Goal: Transaction & Acquisition: Book appointment/travel/reservation

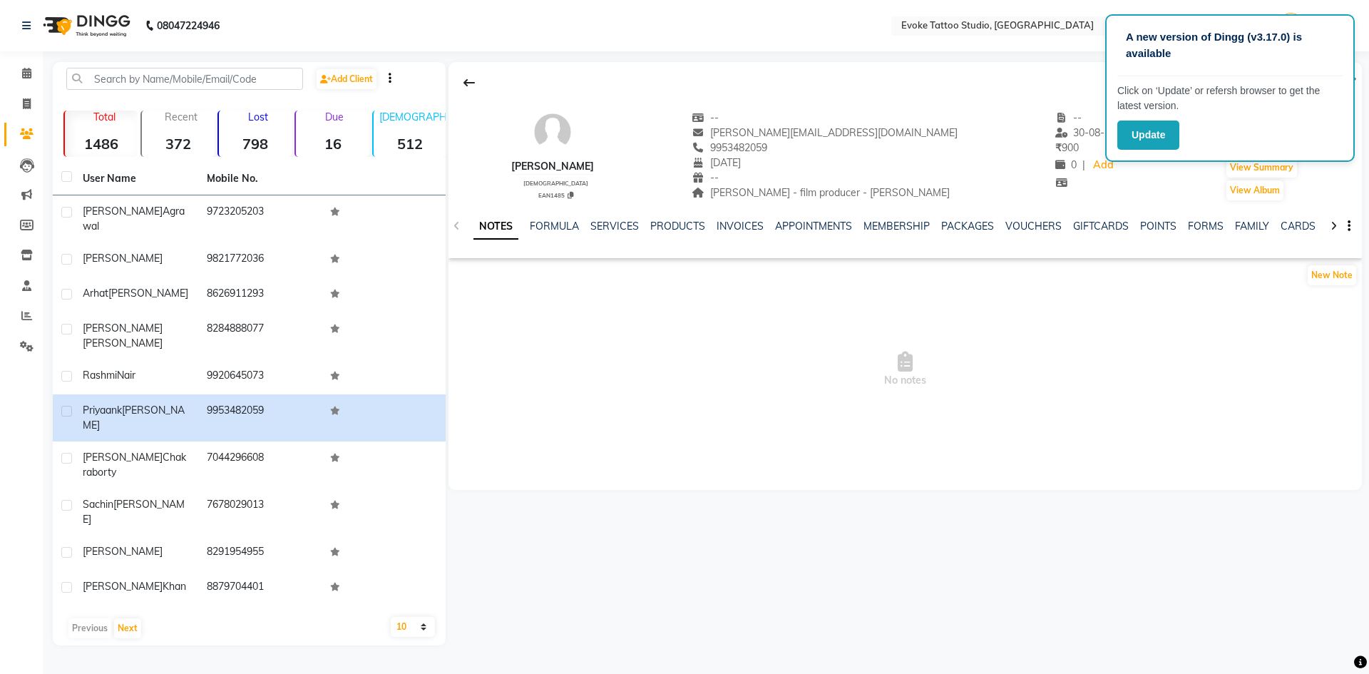
click at [466, 372] on span "No notes" at bounding box center [906, 369] width 914 height 143
click at [31, 101] on icon at bounding box center [27, 103] width 8 height 11
select select "7461"
select select "service"
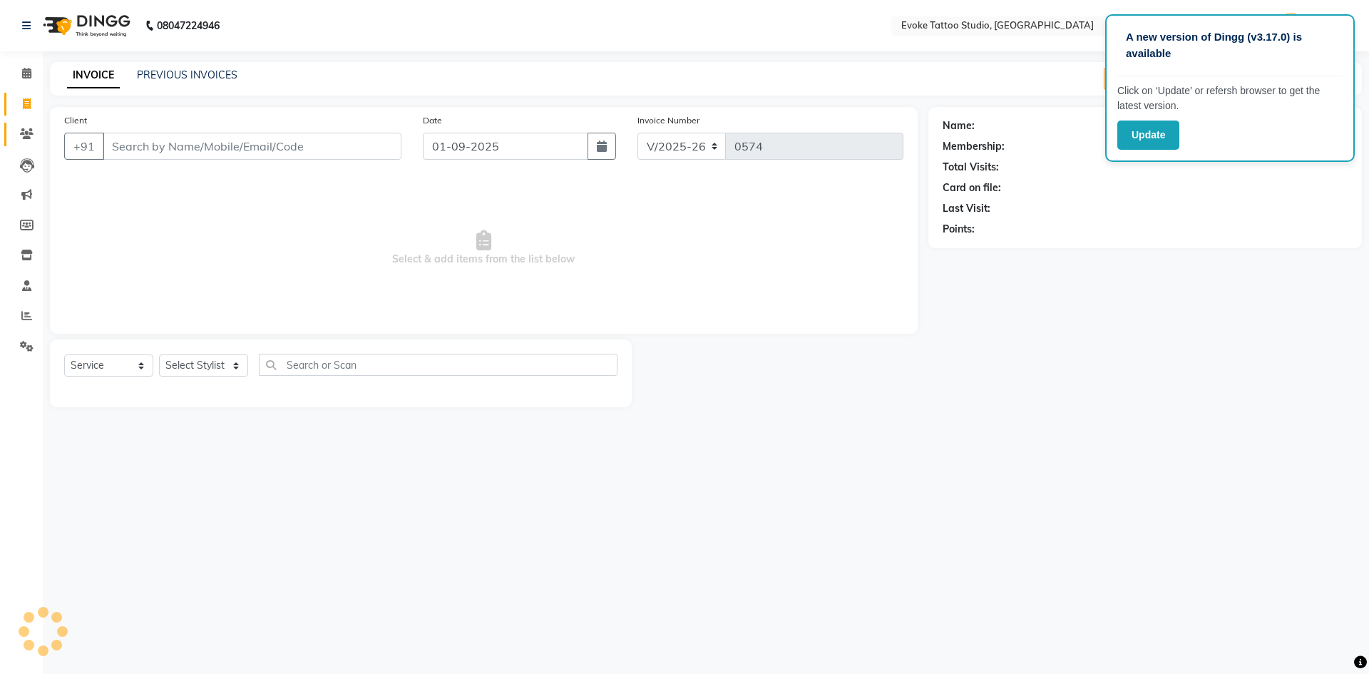
click at [27, 123] on link "Clients" at bounding box center [21, 135] width 34 height 24
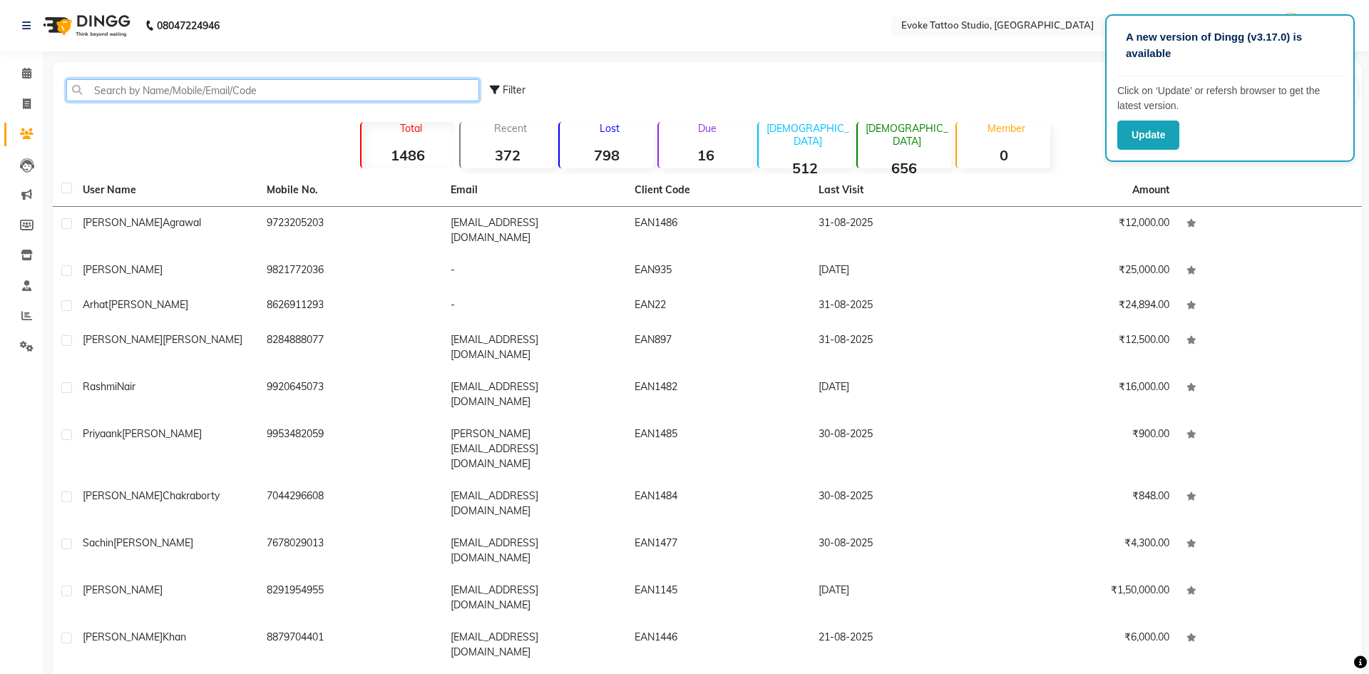
click at [198, 82] on input "text" at bounding box center [272, 90] width 413 height 22
click at [198, 96] on input "text" at bounding box center [272, 90] width 413 height 22
paste input "Qualified"
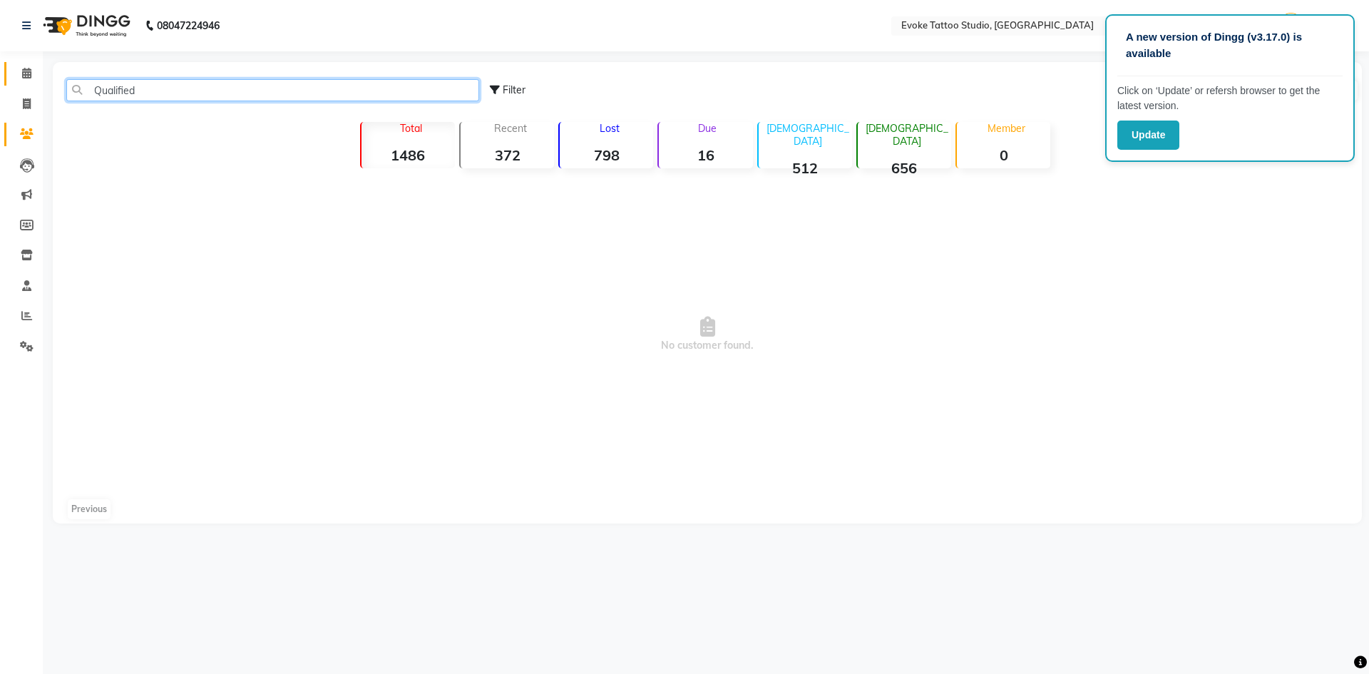
drag, startPoint x: 169, startPoint y: 90, endPoint x: 16, endPoint y: 66, distance: 155.2
click at [16, 66] on app-home "08047224946 Select Location × Evoke Tattoo Studio, Andheri West WhatsApp Status…" at bounding box center [684, 272] width 1369 height 545
paste input "[PHONE_NUMBER]"
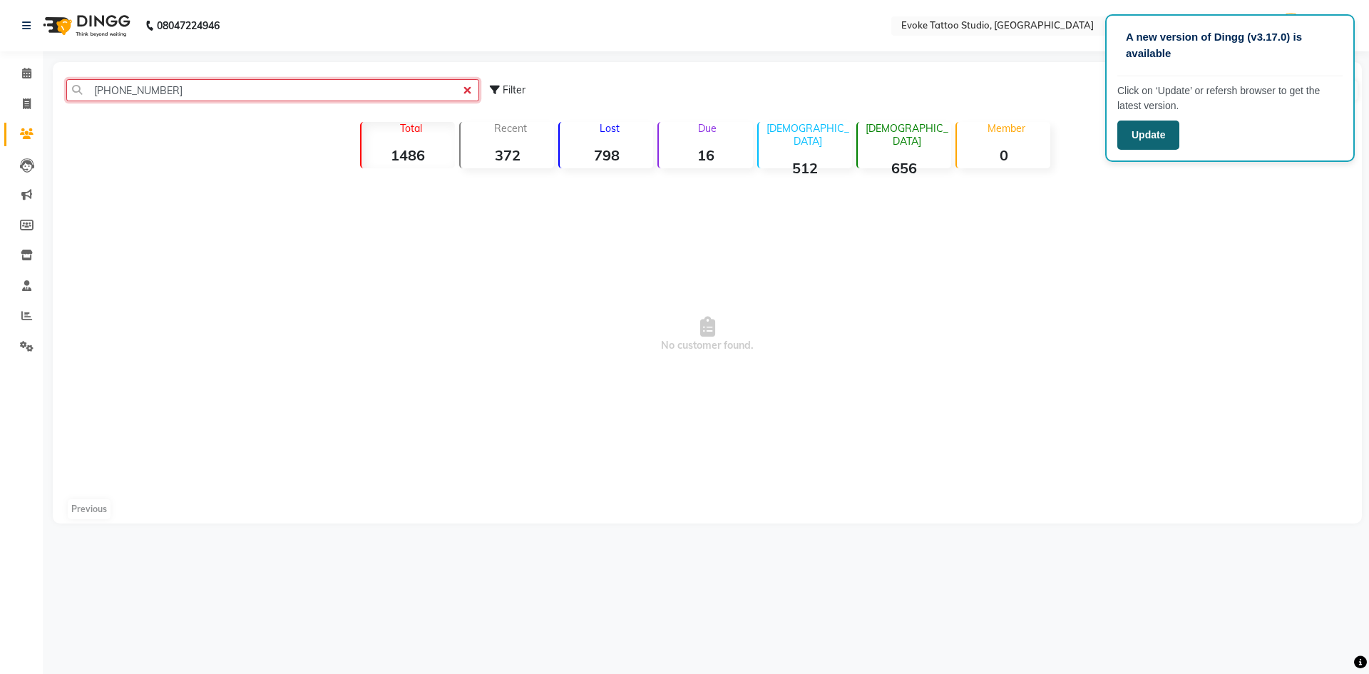
type input "[PHONE_NUMBER]"
click at [1158, 141] on button "Update" at bounding box center [1149, 135] width 62 height 29
click at [147, 96] on input "[PHONE_NUMBER]" at bounding box center [272, 90] width 413 height 22
click at [154, 86] on input "[PHONE_NUMBER]" at bounding box center [272, 90] width 413 height 22
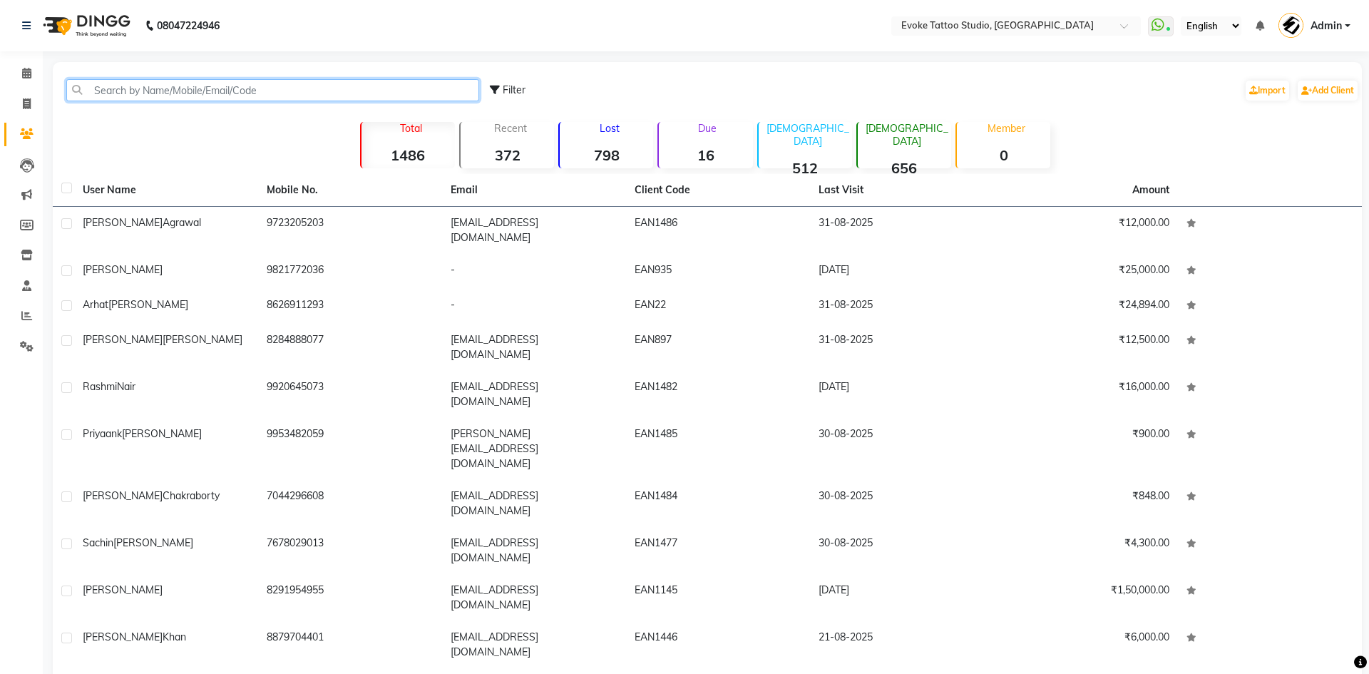
click at [193, 93] on input "text" at bounding box center [272, 90] width 413 height 22
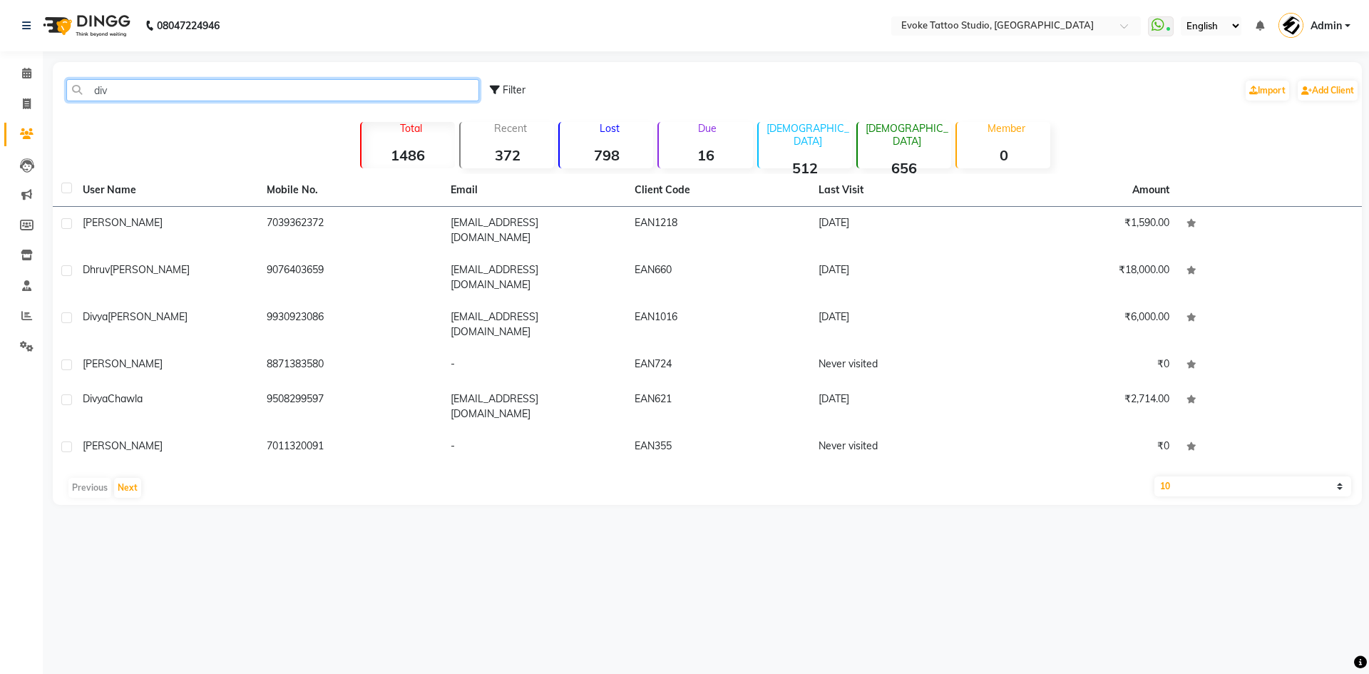
drag, startPoint x: 165, startPoint y: 91, endPoint x: 0, endPoint y: 46, distance: 171.3
click at [0, 46] on app-home "08047224946 Select Location × Evoke Tattoo Studio, Andheri West WhatsApp Status…" at bounding box center [684, 263] width 1369 height 526
paste input "[PHONE_NUMBER]"
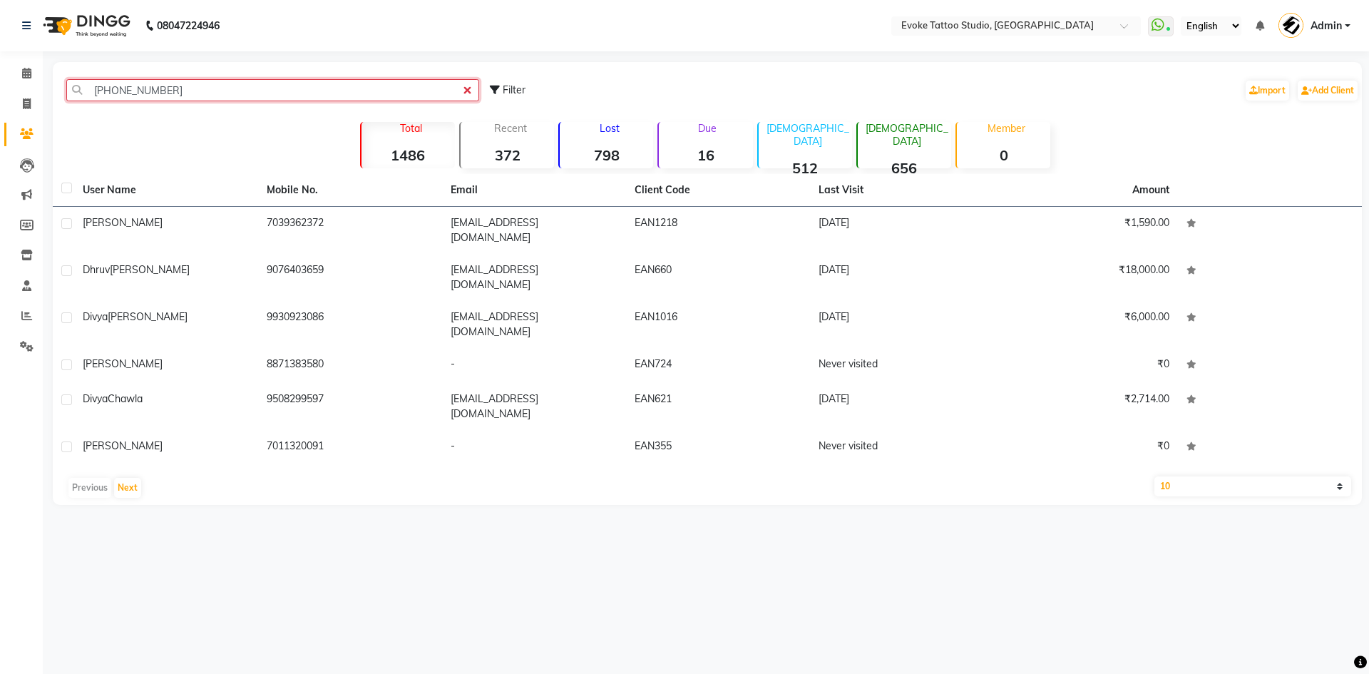
click at [105, 88] on input "[PHONE_NUMBER]" at bounding box center [272, 90] width 413 height 22
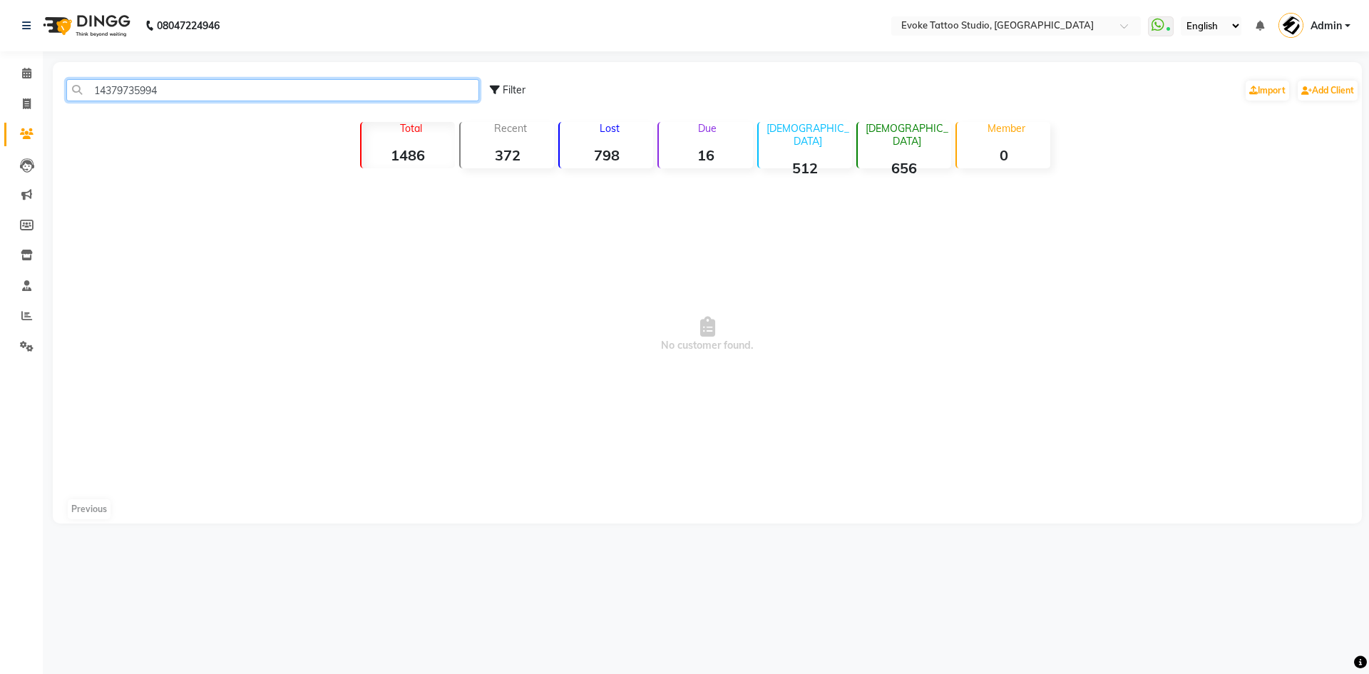
drag, startPoint x: 171, startPoint y: 83, endPoint x: 0, endPoint y: 54, distance: 173.6
click at [0, 54] on app-home "08047224946 Select Location × Evoke Tattoo Studio, Andheri West WhatsApp Status…" at bounding box center [684, 272] width 1369 height 545
paste input "8956692307"
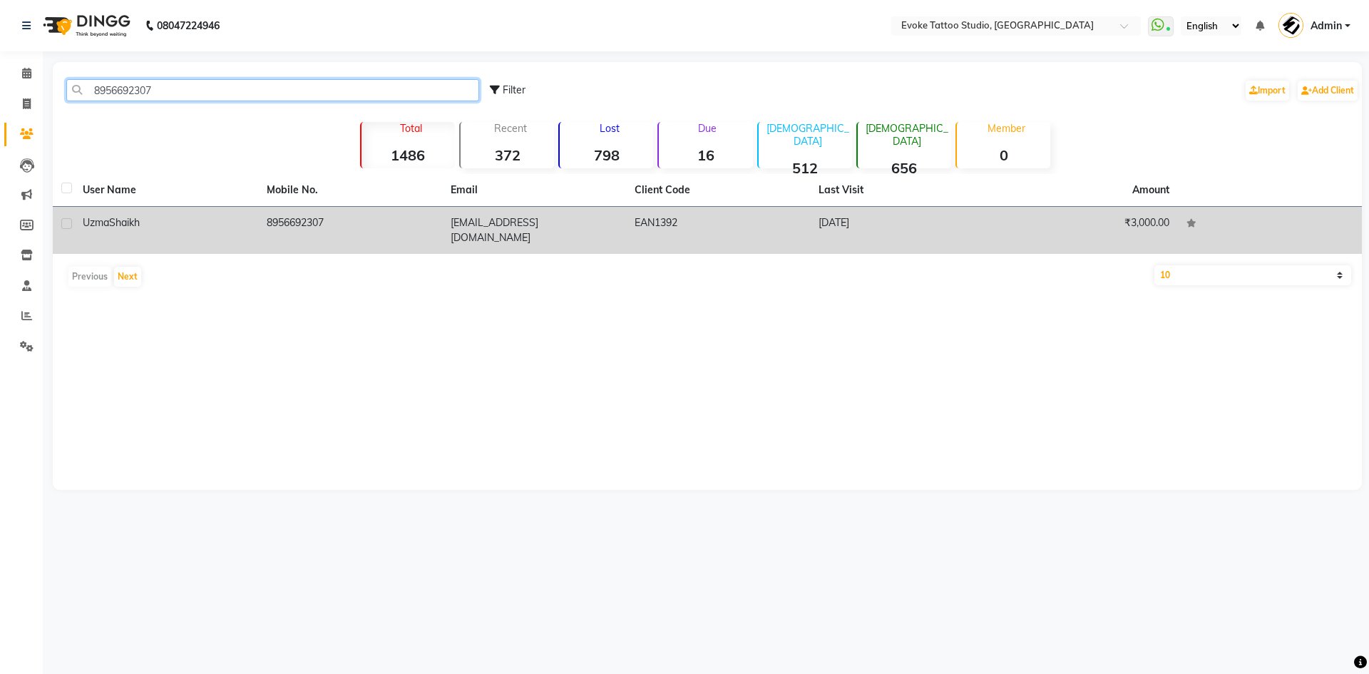
type input "8956692307"
click at [179, 223] on div "[PERSON_NAME]" at bounding box center [166, 222] width 167 height 15
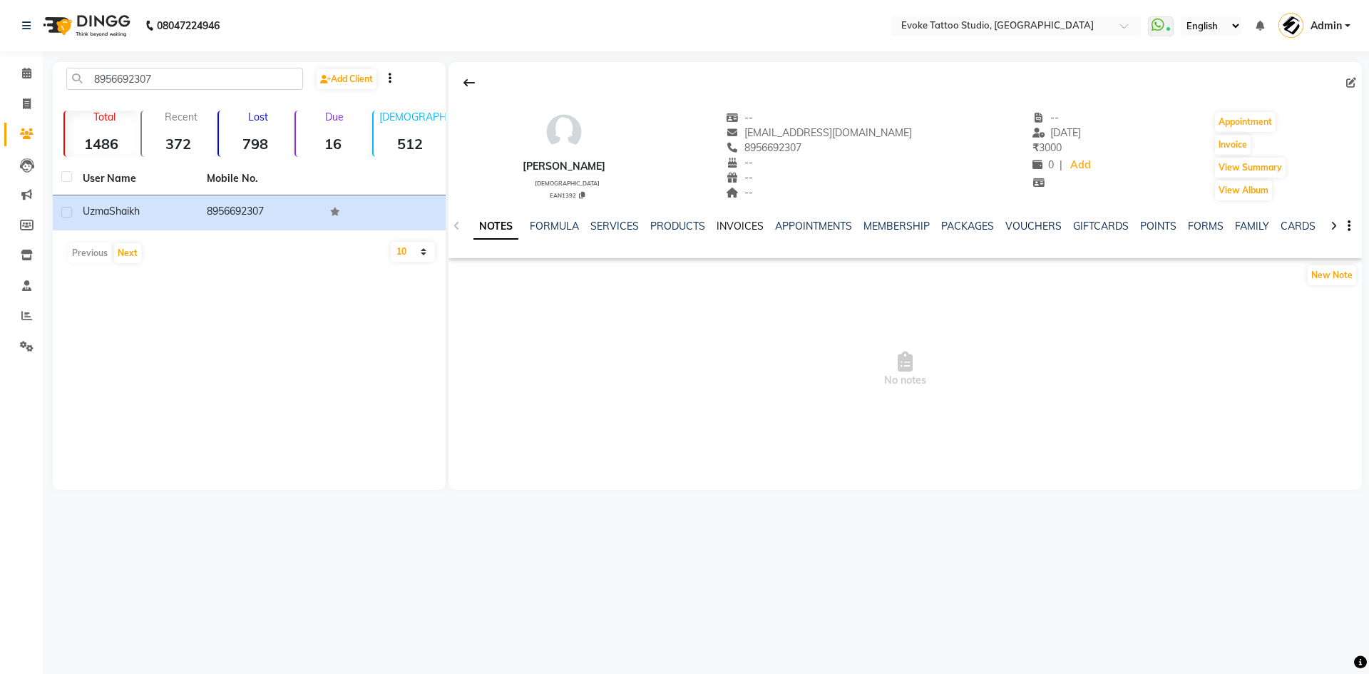
click at [737, 223] on link "INVOICES" at bounding box center [740, 226] width 47 height 13
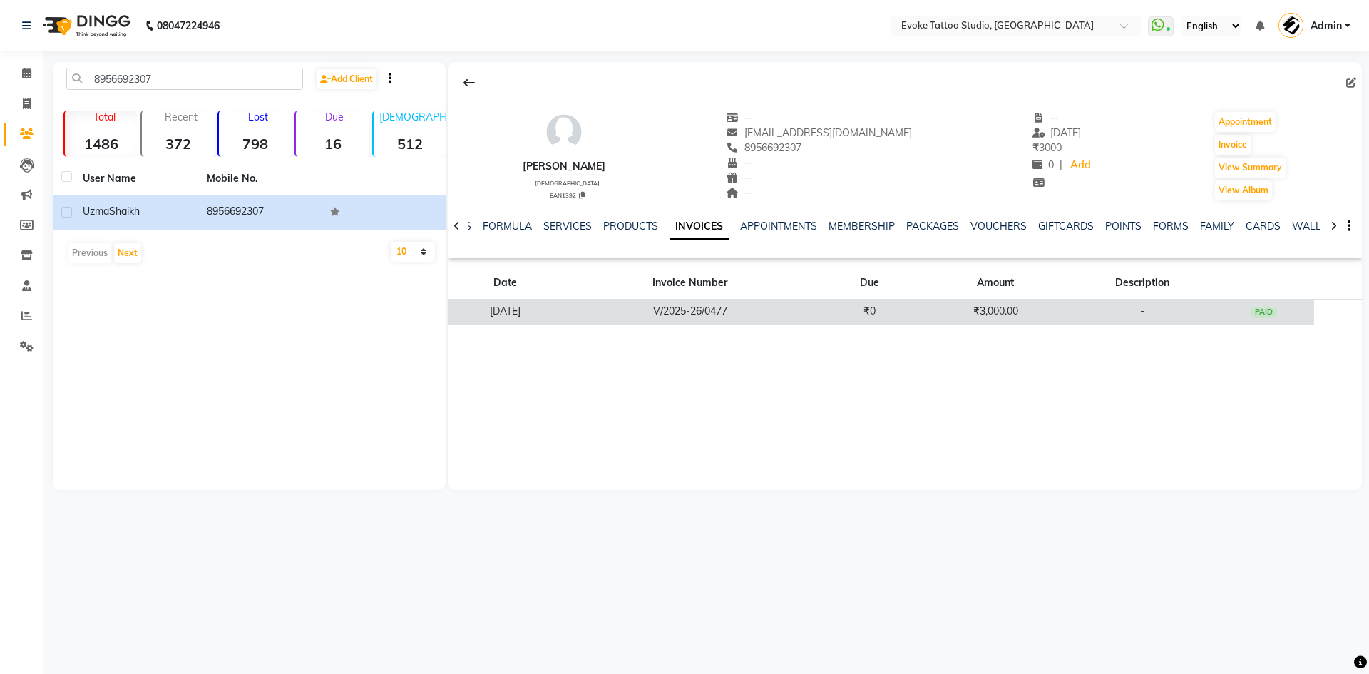
click at [980, 313] on td "₹3,000.00" at bounding box center [995, 312] width 151 height 25
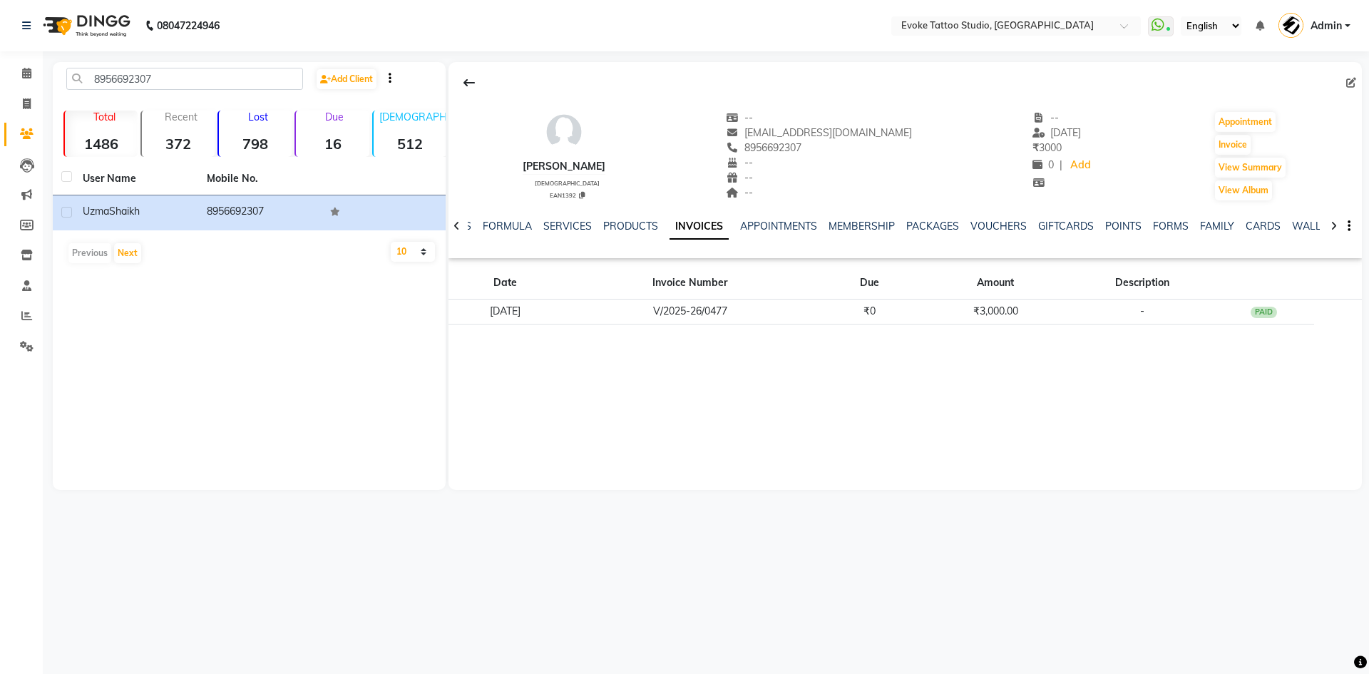
click at [1350, 84] on icon at bounding box center [1352, 83] width 10 height 10
select select "[DEMOGRAPHIC_DATA]"
select select "50824"
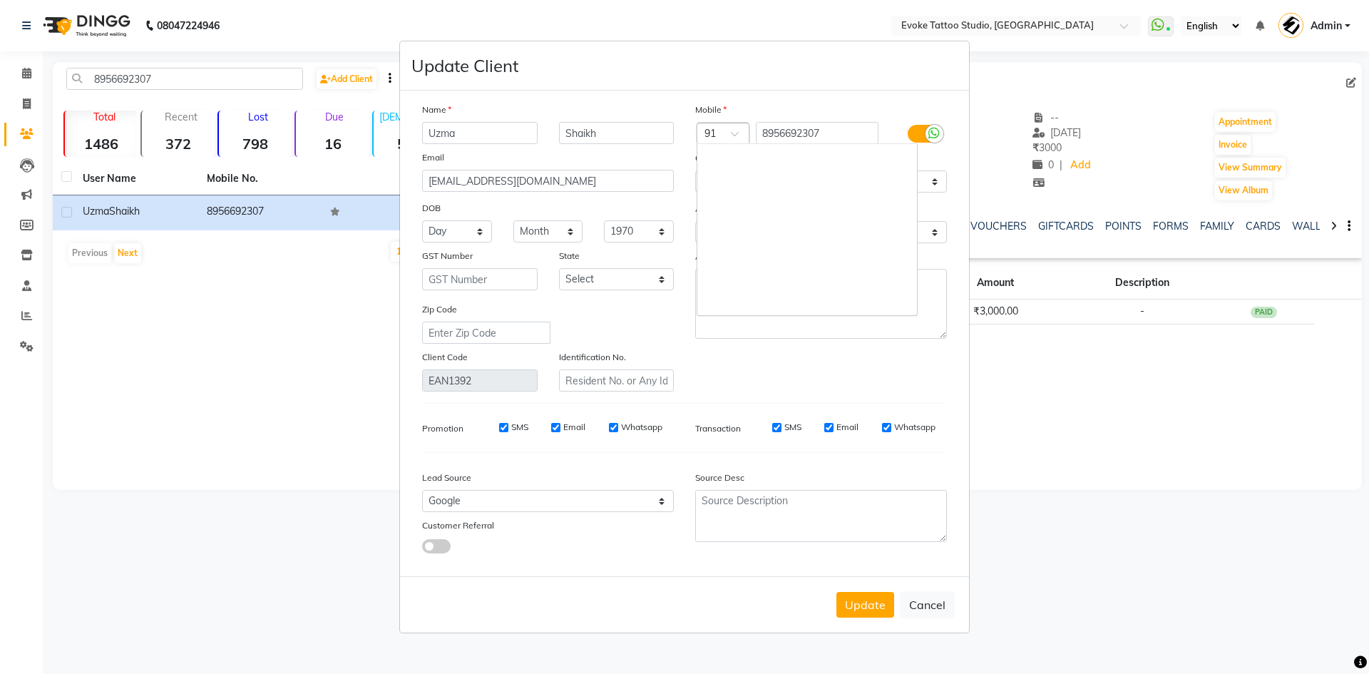
click at [730, 129] on div at bounding box center [723, 134] width 51 height 15
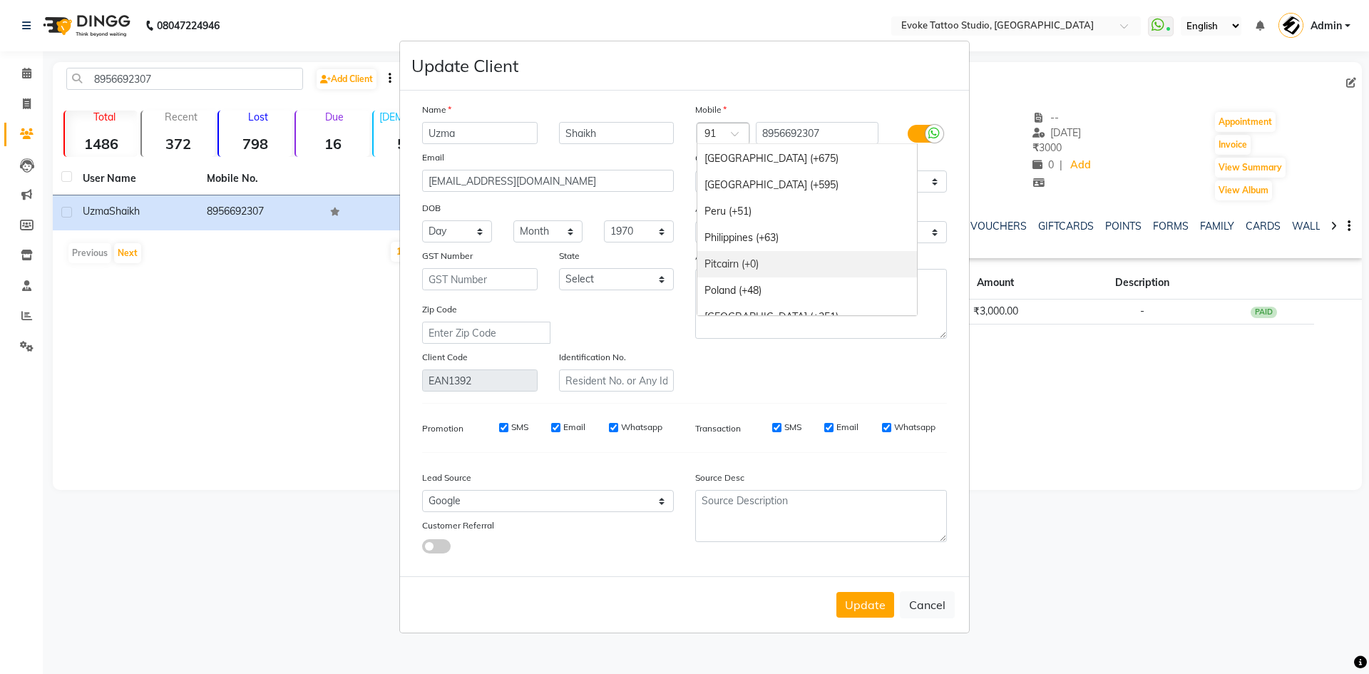
scroll to position [4424, 0]
click at [785, 272] on div "[US_STATE] (+1)" at bounding box center [808, 272] width 220 height 26
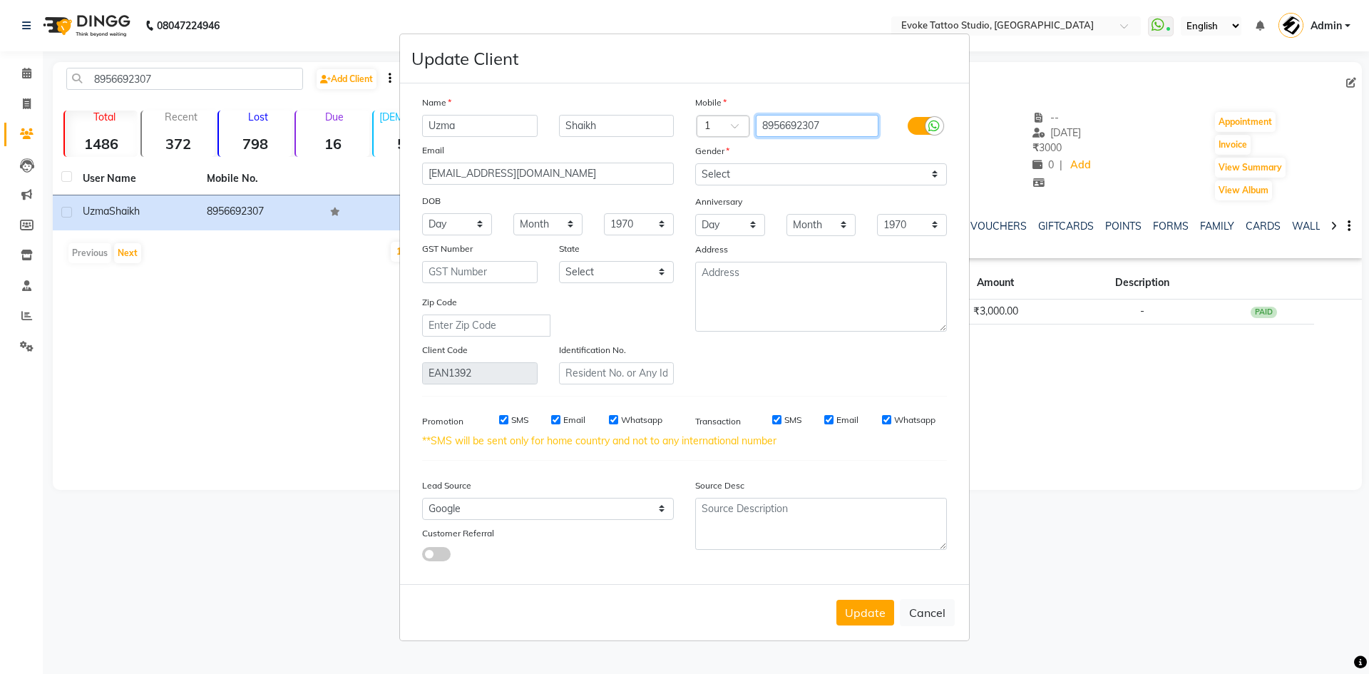
drag, startPoint x: 837, startPoint y: 127, endPoint x: 664, endPoint y: 87, distance: 177.2
click at [664, 87] on div "Name [PERSON_NAME] Email [EMAIL_ADDRESS][DOMAIN_NAME] DOB Day 01 02 03 04 05 06…" at bounding box center [684, 333] width 569 height 501
type input "4379735994"
click at [849, 146] on div "Gender" at bounding box center [821, 153] width 273 height 20
click at [870, 608] on button "Update" at bounding box center [866, 613] width 58 height 26
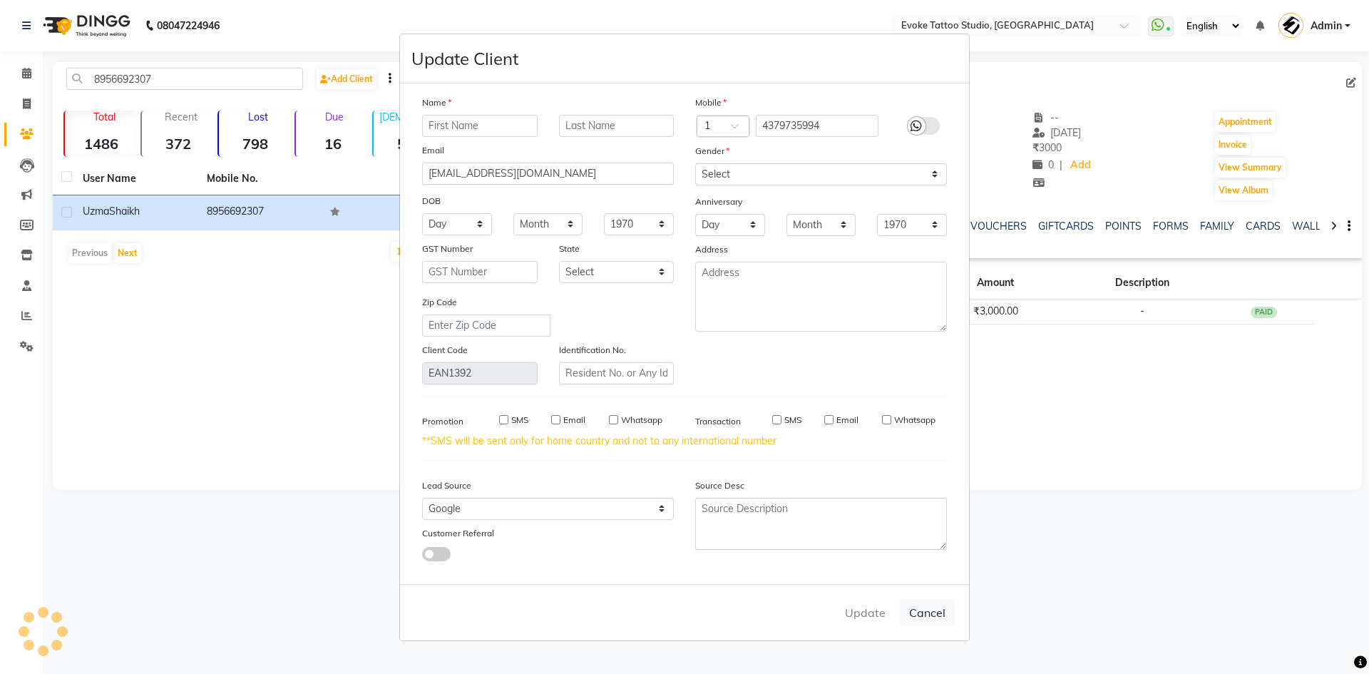
select select
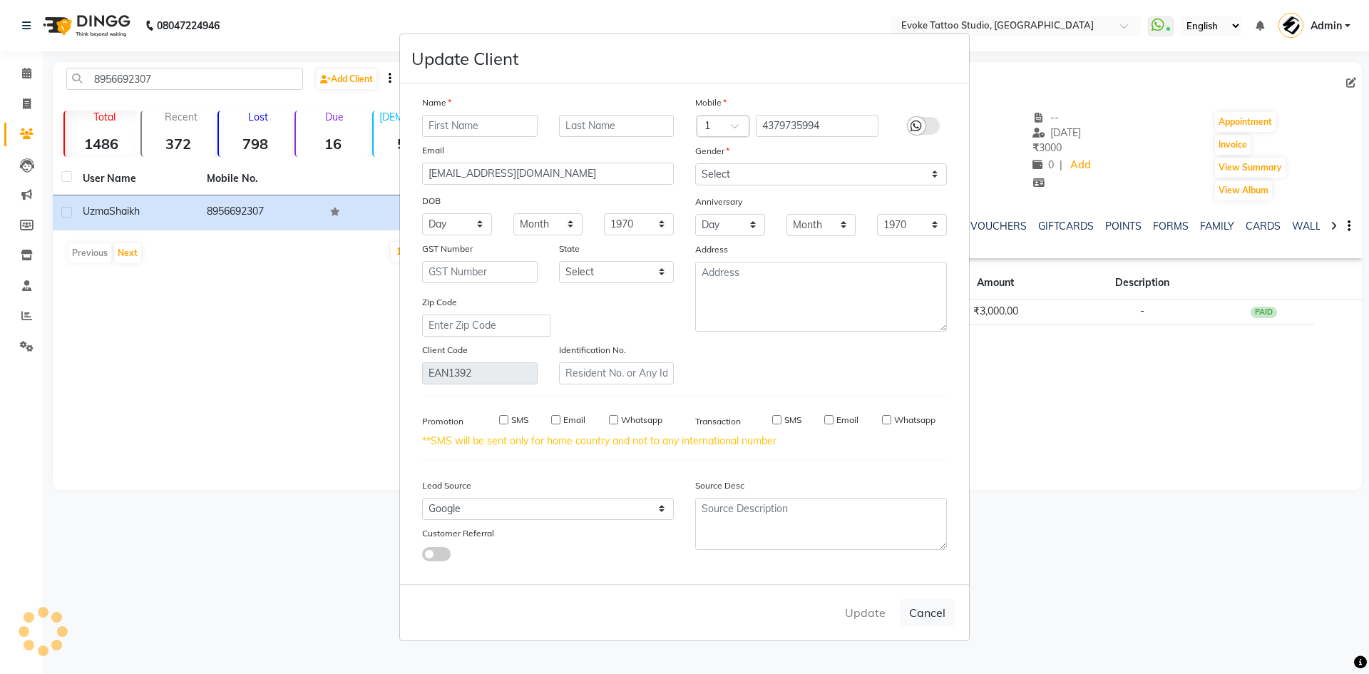
select select
checkbox input "false"
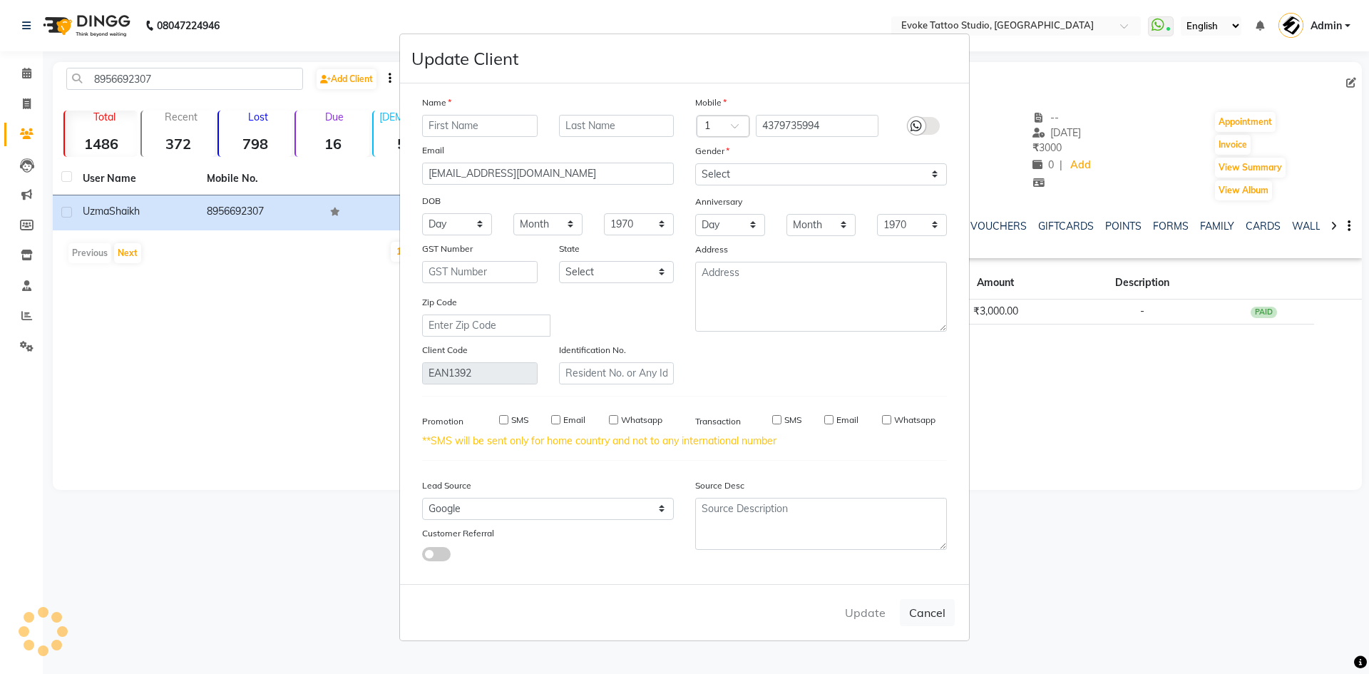
checkbox input "false"
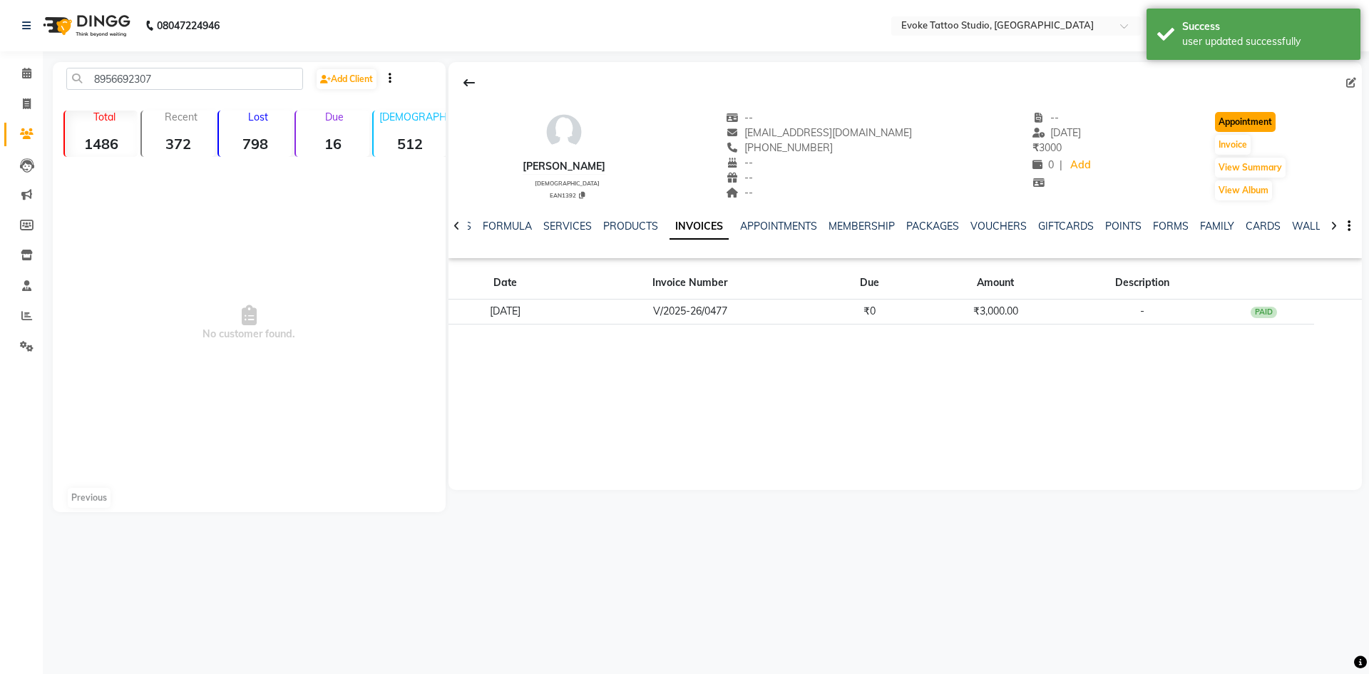
click at [1231, 120] on button "Appointment" at bounding box center [1245, 122] width 61 height 20
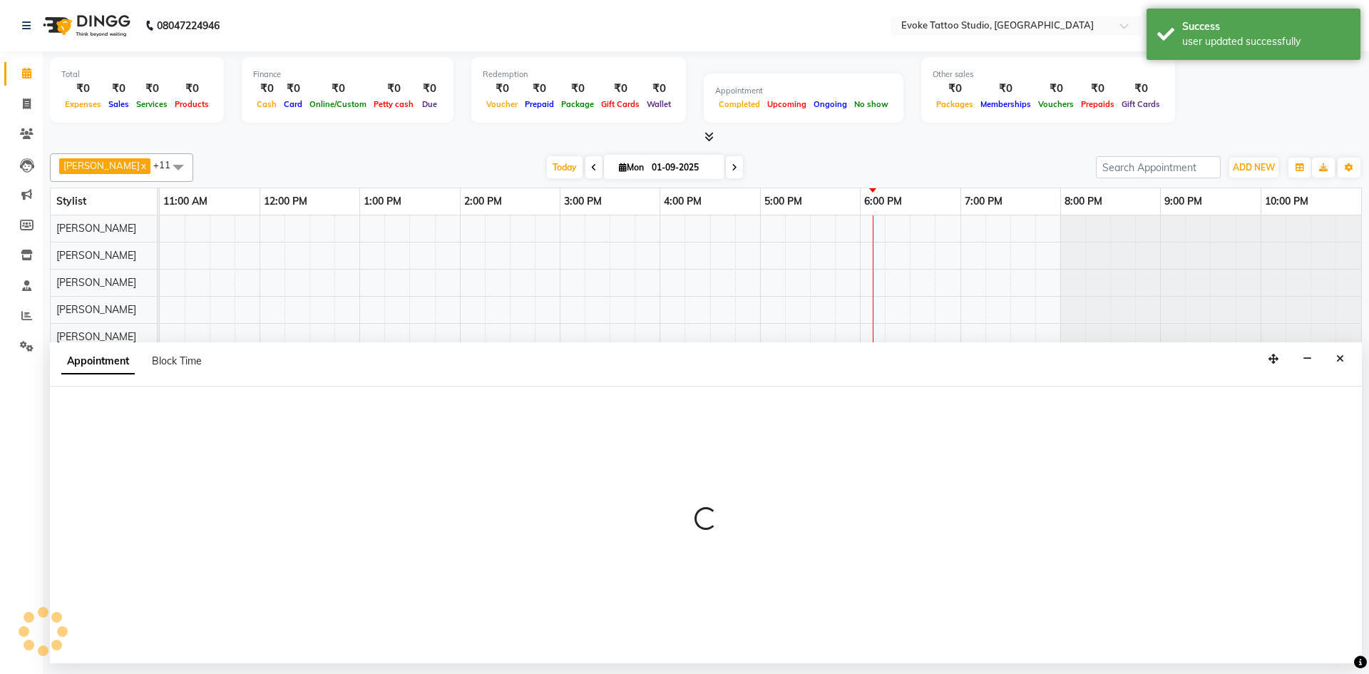
select select "tentative"
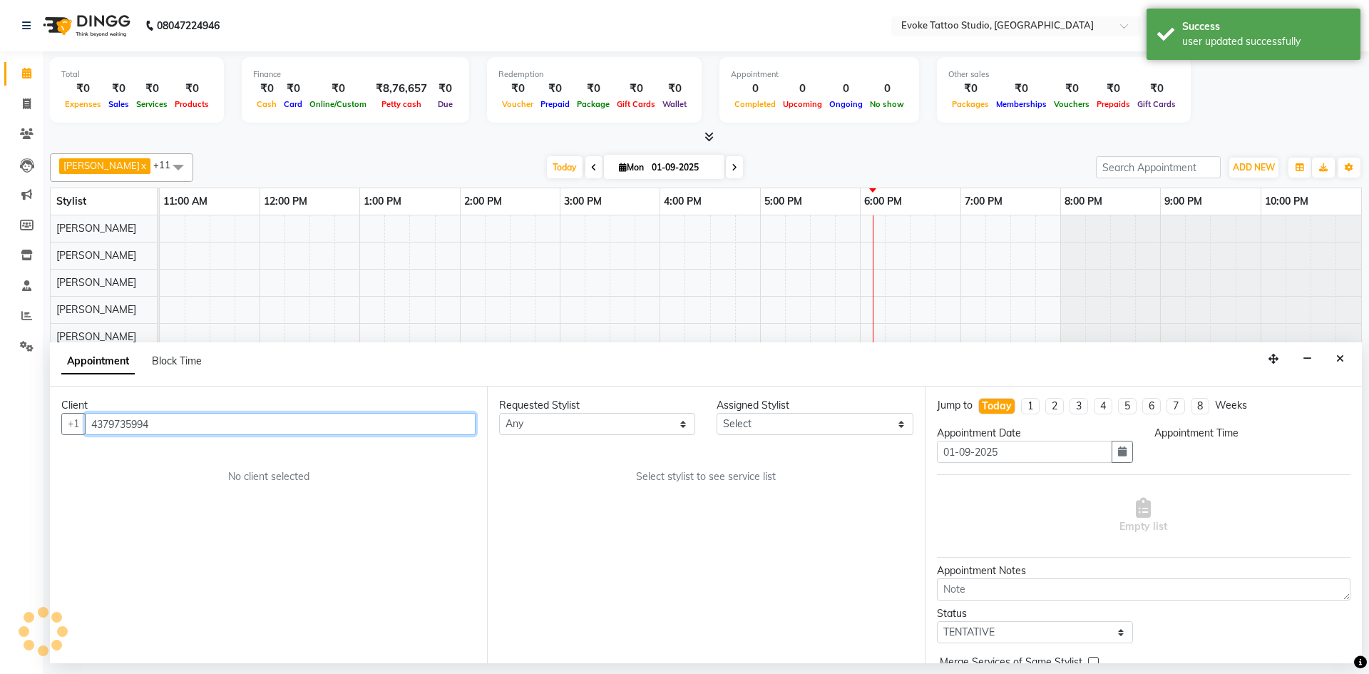
select select "720"
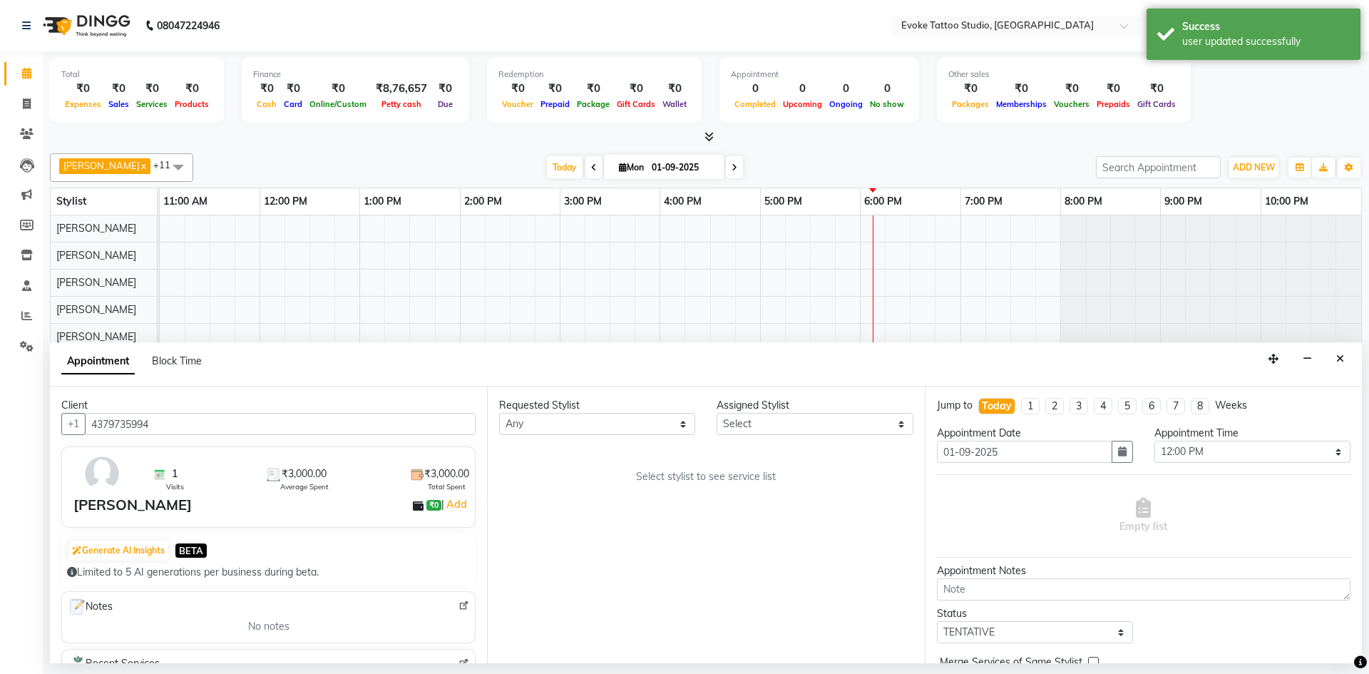
click at [681, 168] on input "01-09-2025" at bounding box center [683, 167] width 71 height 21
select select "9"
select select "2025"
click at [618, 256] on span "2" at bounding box center [611, 258] width 23 height 23
type input "02-09-2025"
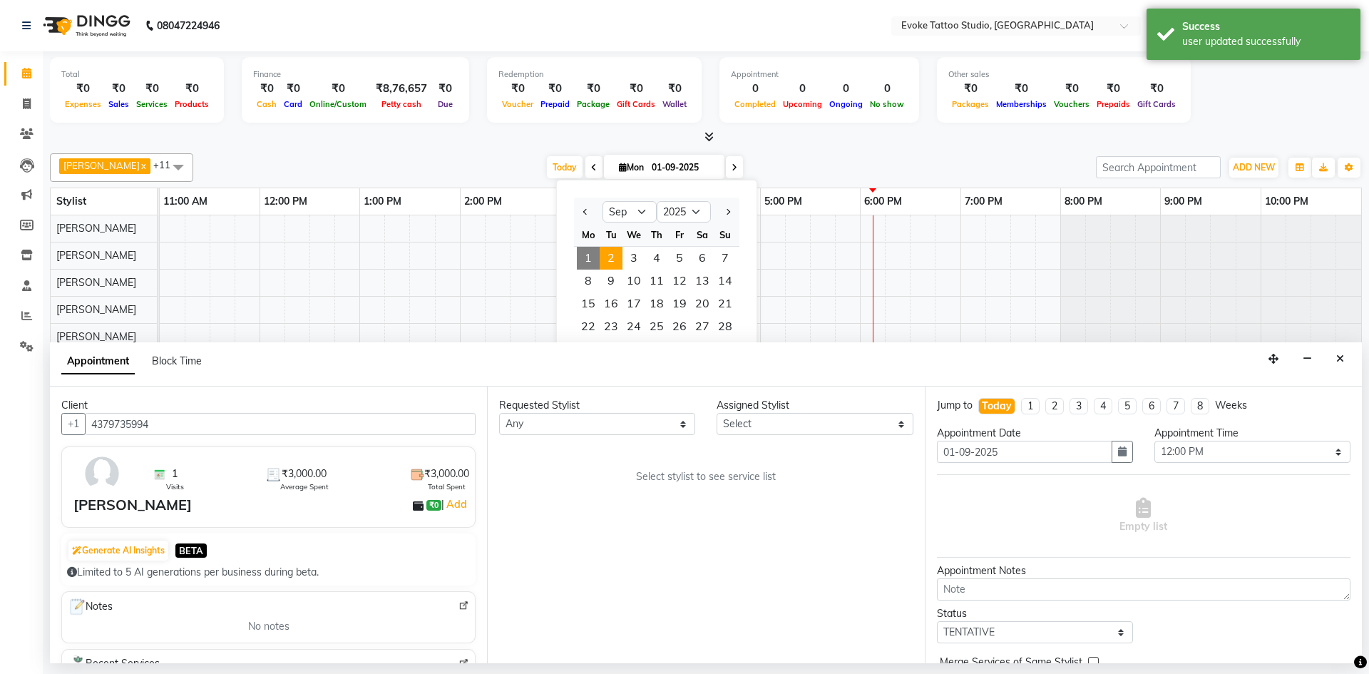
type input "02-09-2025"
select select "720"
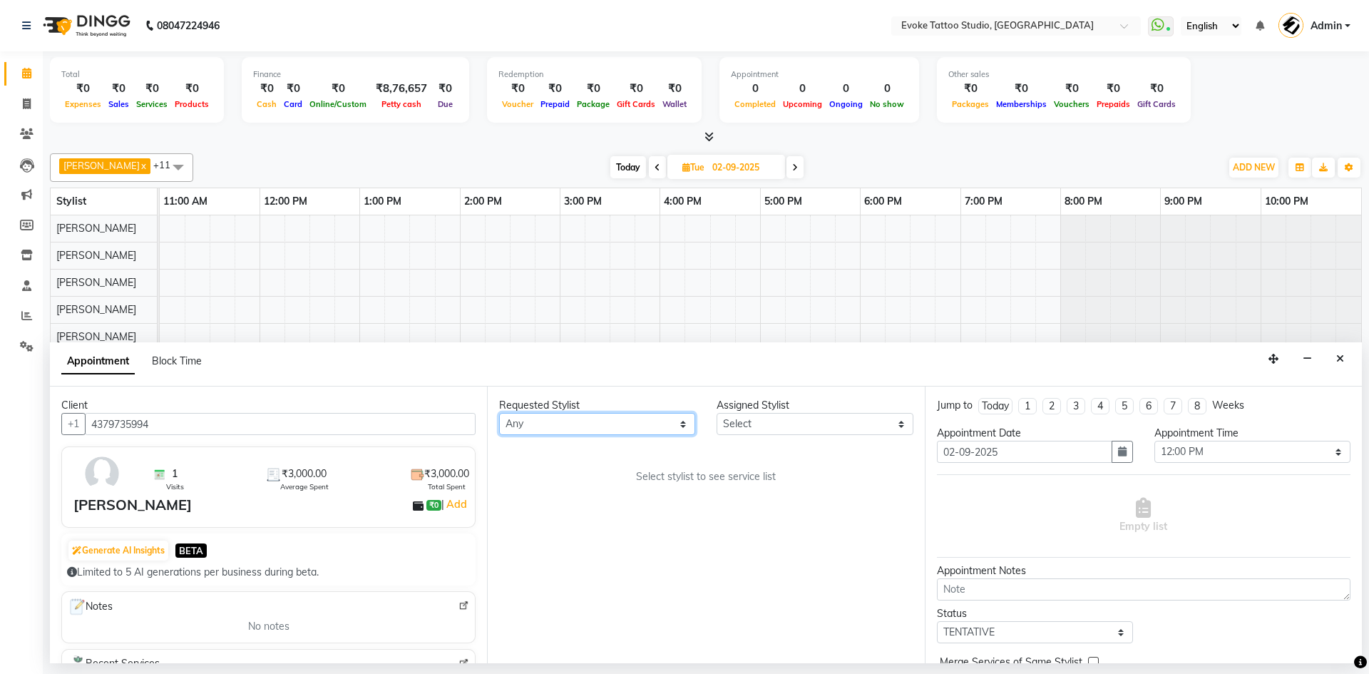
click at [590, 423] on select "Any [PERSON_NAME] Dingg Support [PERSON_NAME] [PERSON_NAME] [PERSON_NAME] old s…" at bounding box center [597, 424] width 196 height 22
click at [549, 433] on select "Any [PERSON_NAME] Dingg Support [PERSON_NAME] [PERSON_NAME] [PERSON_NAME] old s…" at bounding box center [597, 424] width 196 height 22
select select "68898"
click at [499, 413] on select "Any [PERSON_NAME] Dingg Support [PERSON_NAME] [PERSON_NAME] [PERSON_NAME] old s…" at bounding box center [597, 424] width 196 height 22
select select "68898"
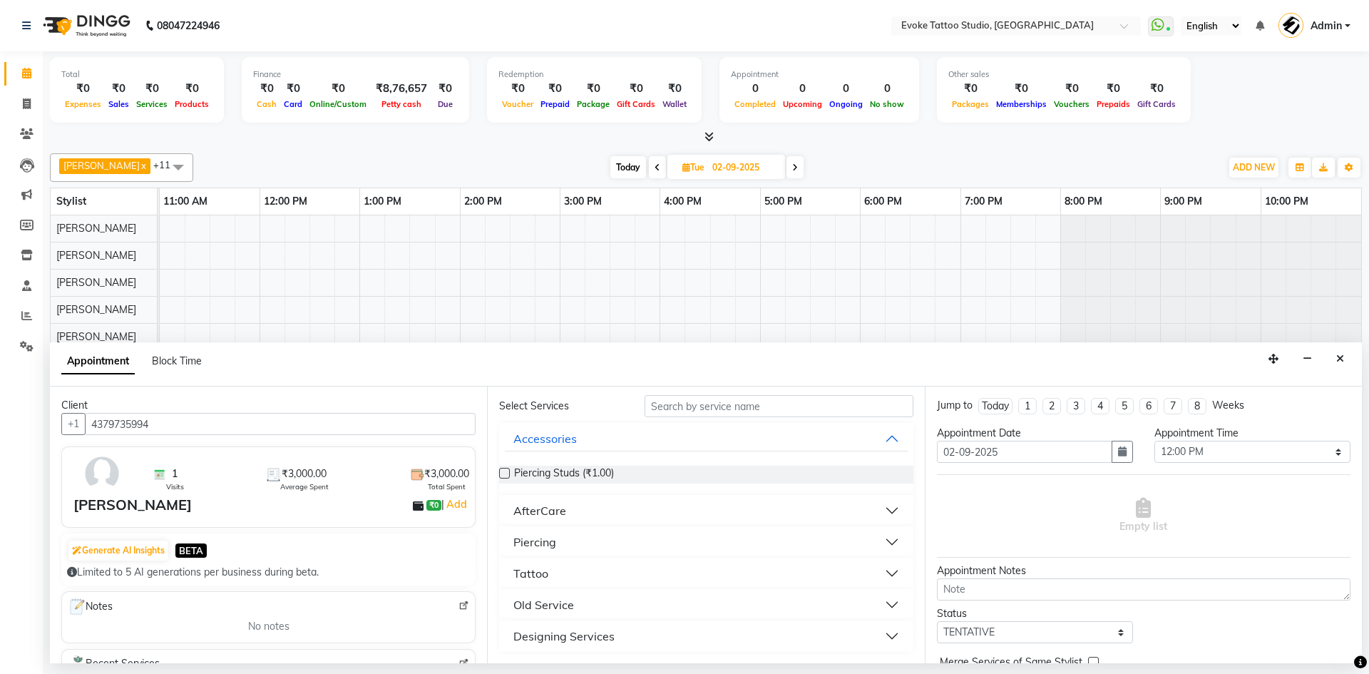
click at [529, 576] on div "Tattoo" at bounding box center [531, 573] width 35 height 17
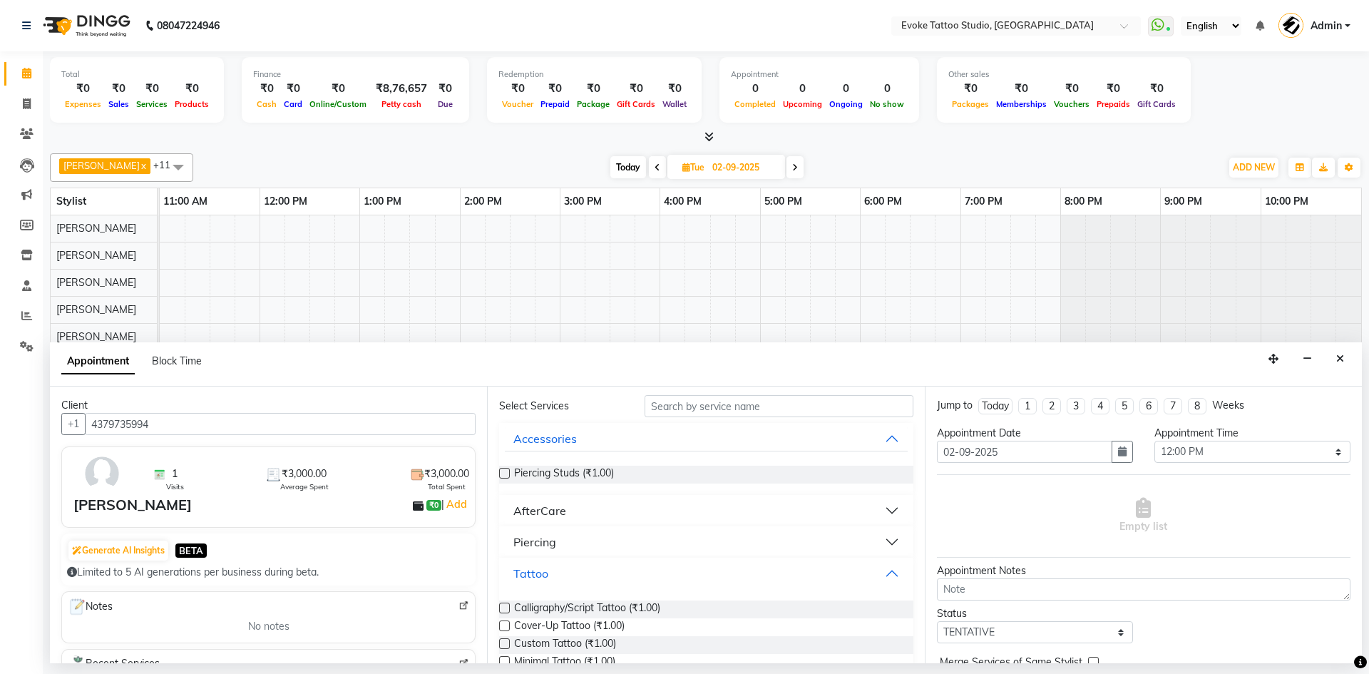
scroll to position [194, 0]
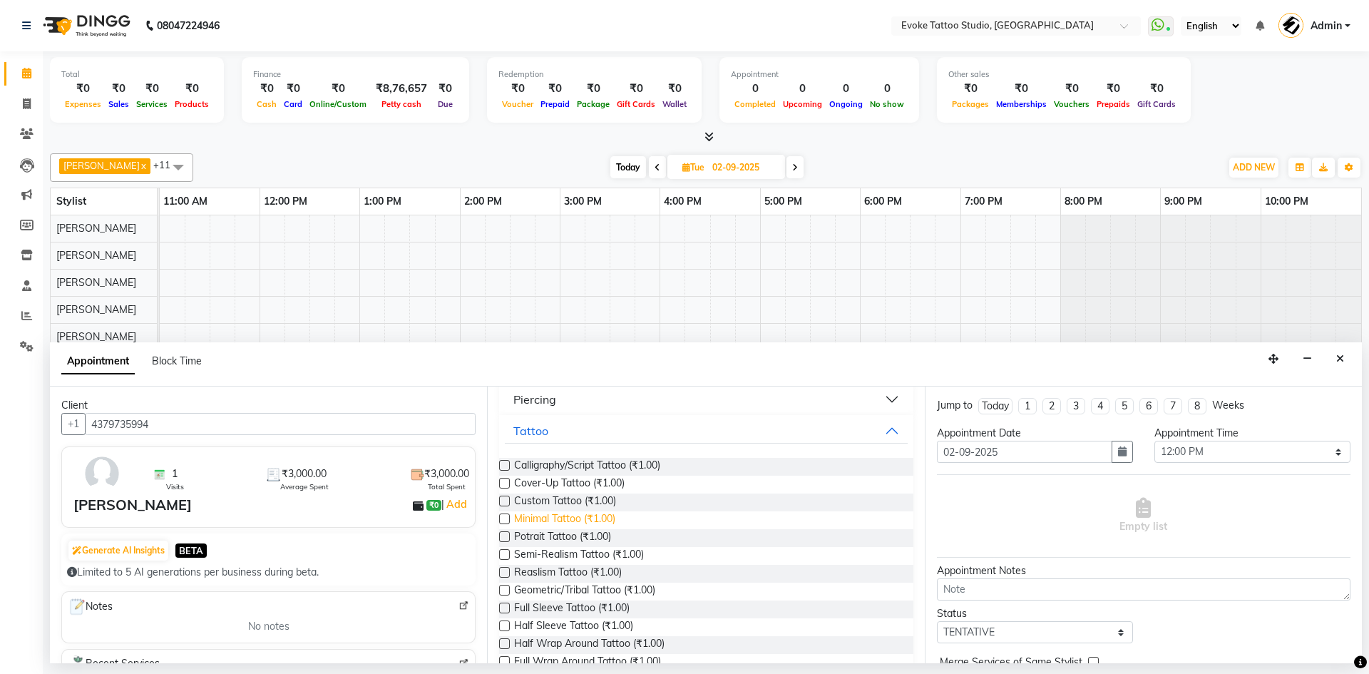
click at [539, 515] on span "Minimal Tattoo (₹1.00)" at bounding box center [564, 520] width 101 height 18
checkbox input "false"
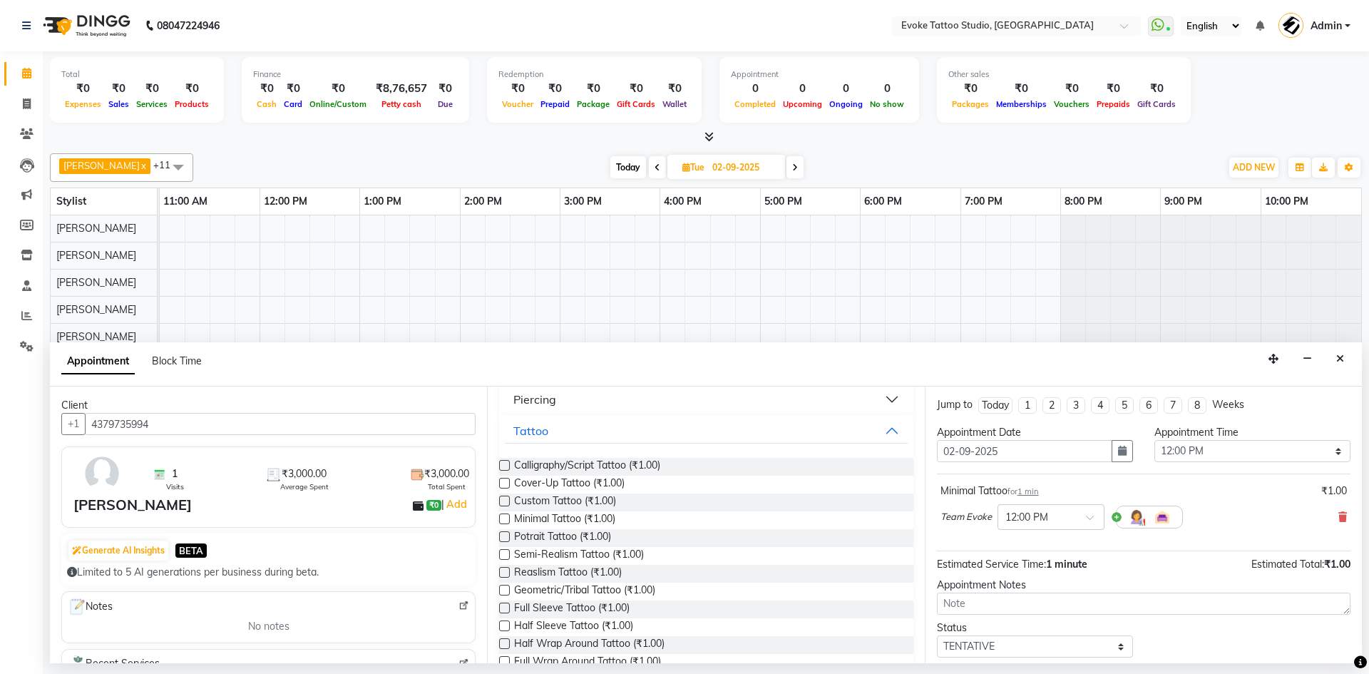
scroll to position [0, 0]
click at [1174, 450] on select "Select 12:00 PM 12:30 PM 01:00 PM 01:30 PM 02:00 PM 02:30 PM 03:00 PM 03:30 PM …" at bounding box center [1253, 452] width 196 height 22
select select "1020"
click at [1155, 441] on select "Select 12:00 PM 12:30 PM 01:00 PM 01:30 PM 02:00 PM 02:30 PM 03:00 PM 03:30 PM …" at bounding box center [1253, 452] width 196 height 22
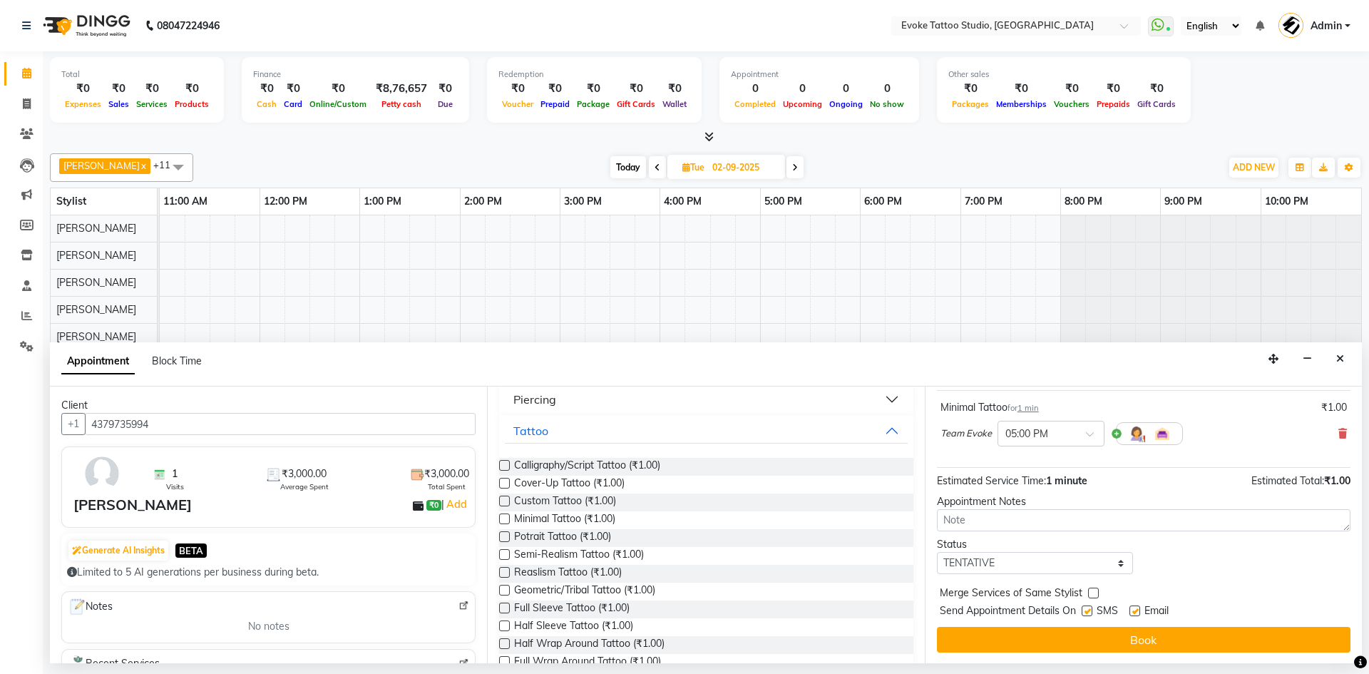
scroll to position [85, 0]
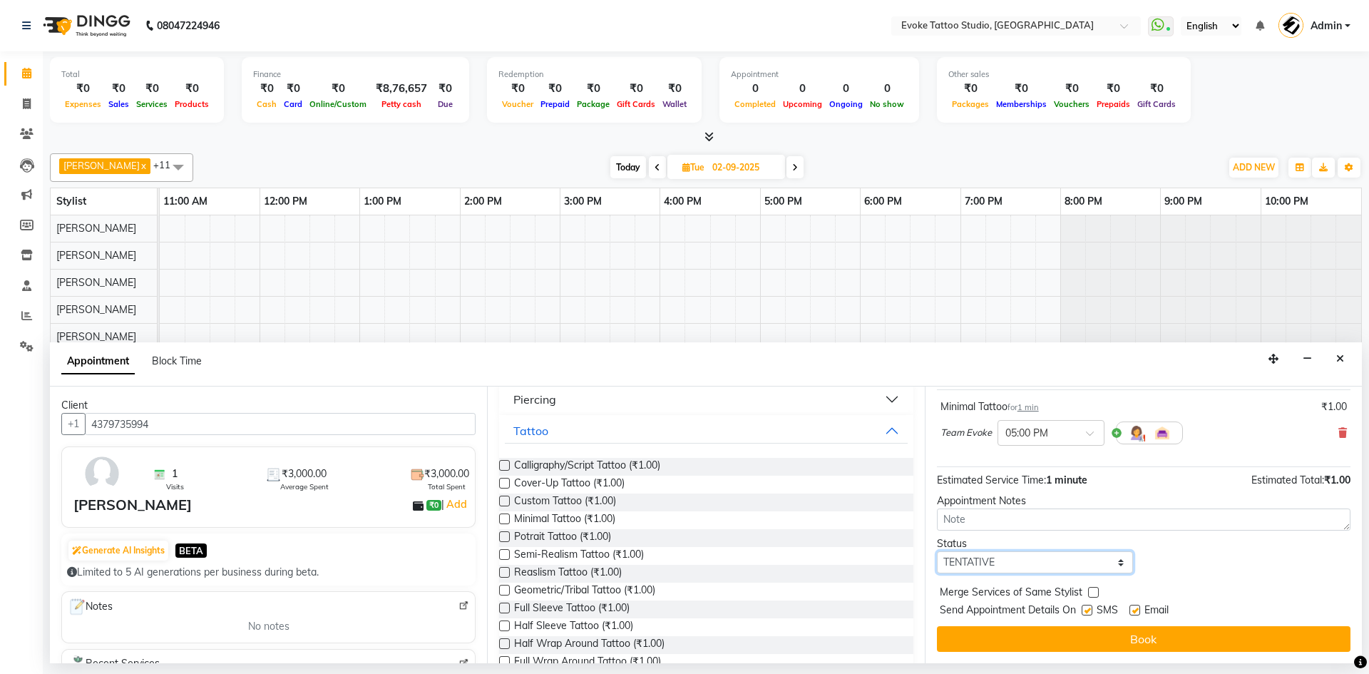
click at [1112, 561] on select "Select TENTATIVE CONFIRM UPCOMING" at bounding box center [1035, 562] width 196 height 22
select select "confirm booking"
click at [937, 551] on select "Select TENTATIVE CONFIRM UPCOMING" at bounding box center [1035, 562] width 196 height 22
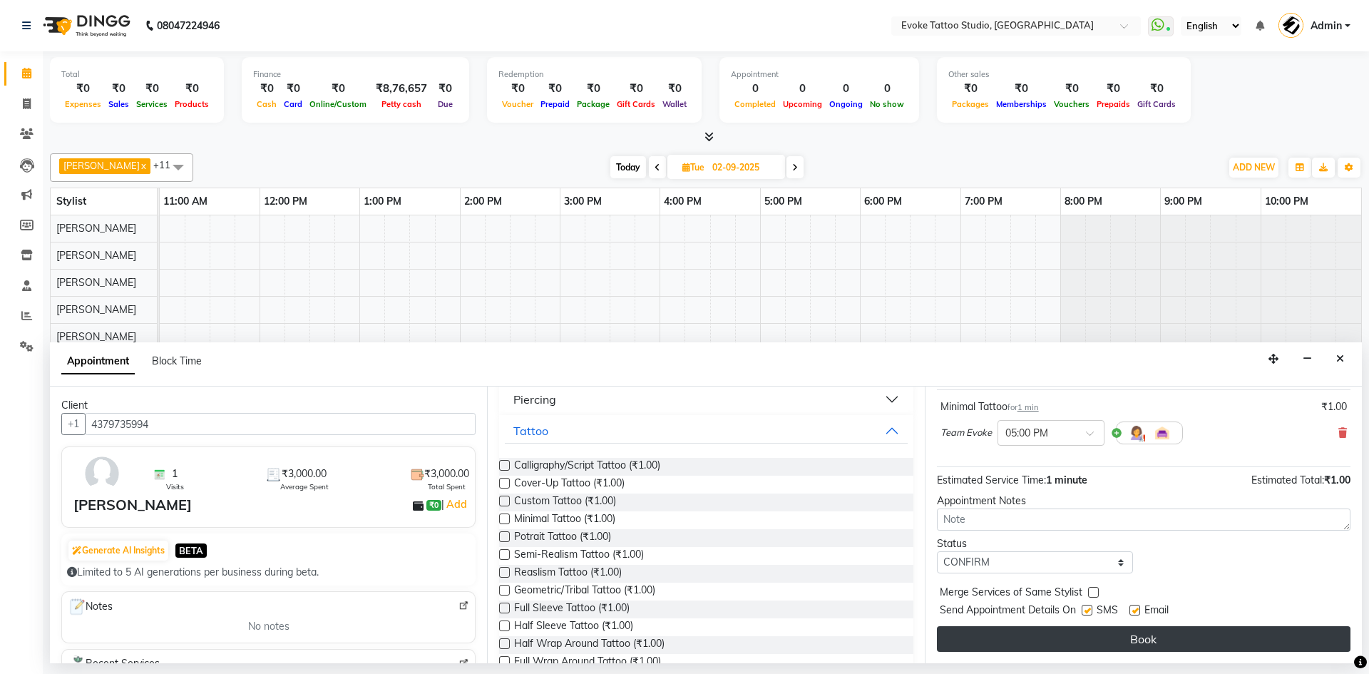
click at [1175, 628] on button "Book" at bounding box center [1144, 639] width 414 height 26
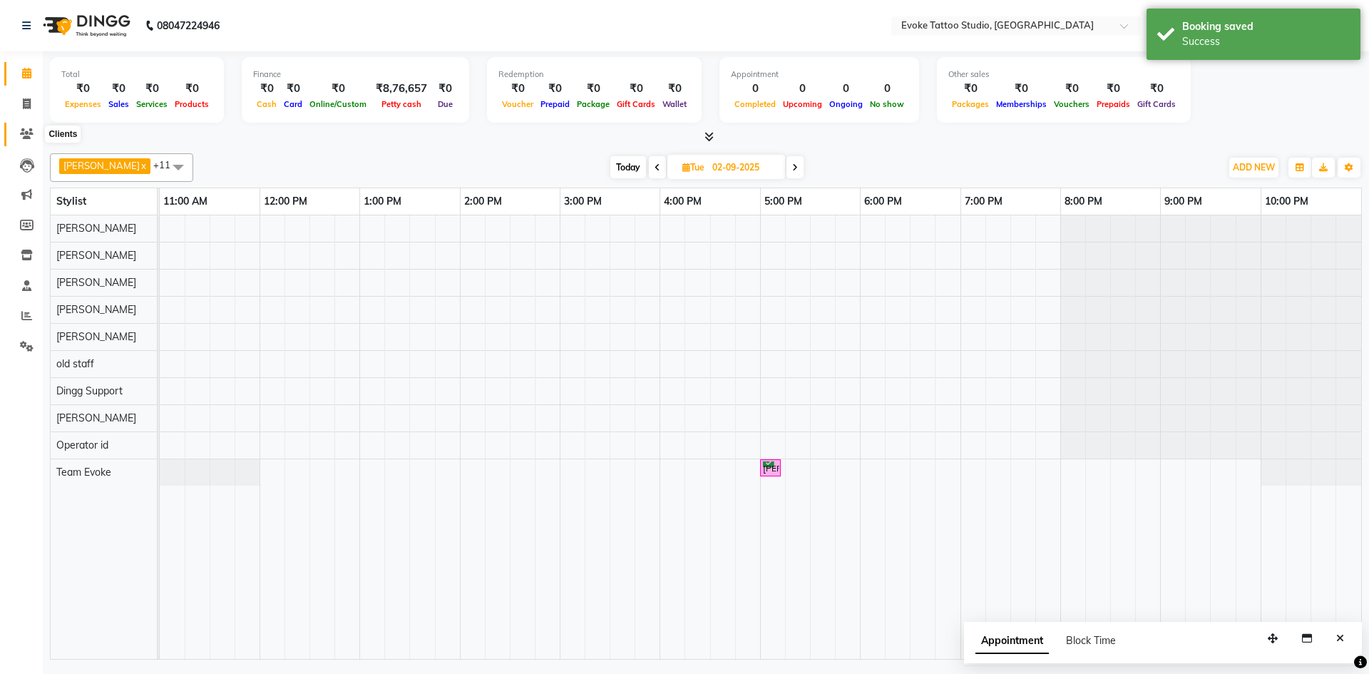
click at [28, 132] on icon at bounding box center [27, 133] width 14 height 11
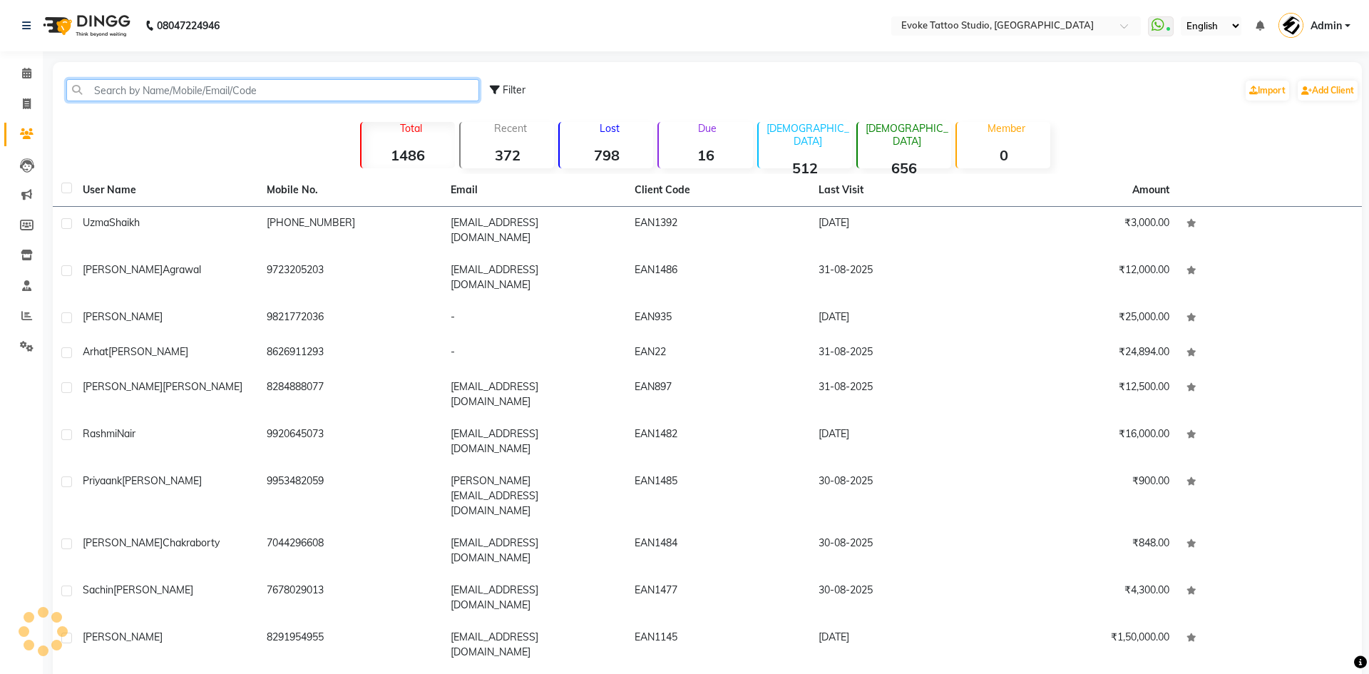
click at [192, 80] on input "text" at bounding box center [272, 90] width 413 height 22
paste input "90821 16602"
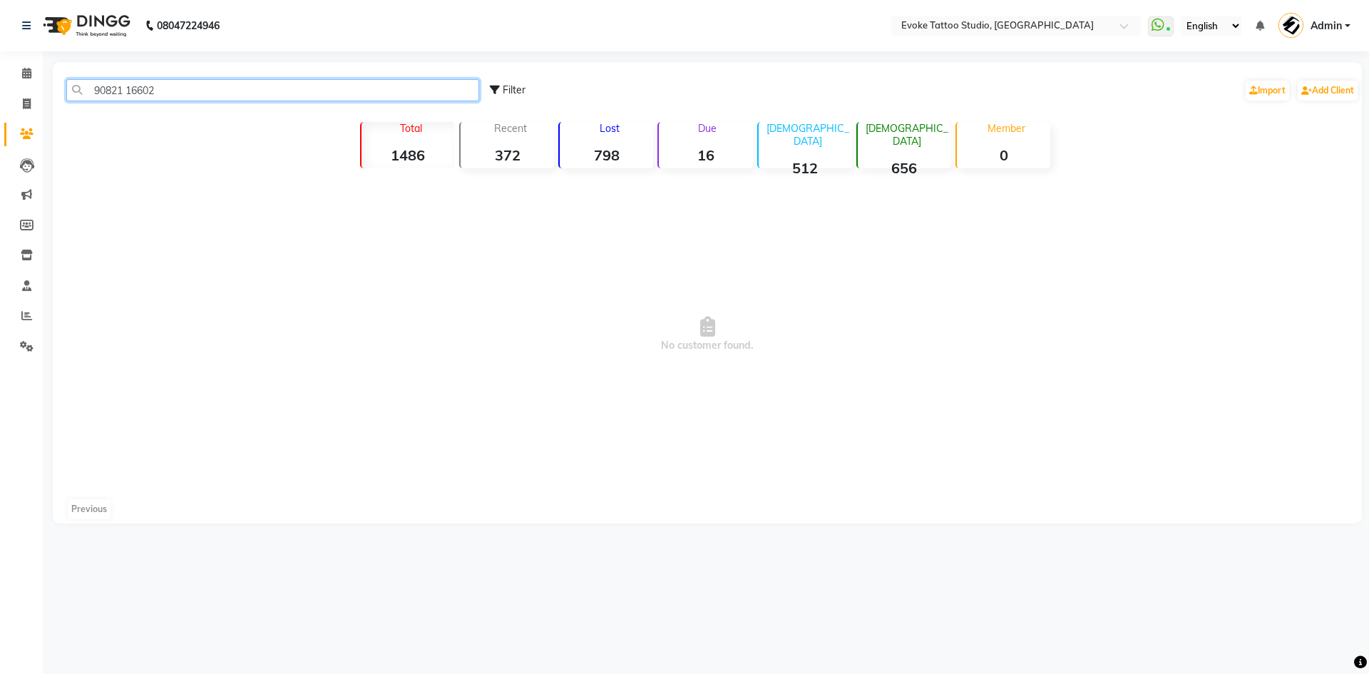
click at [128, 88] on input "90821 16602" at bounding box center [272, 90] width 413 height 22
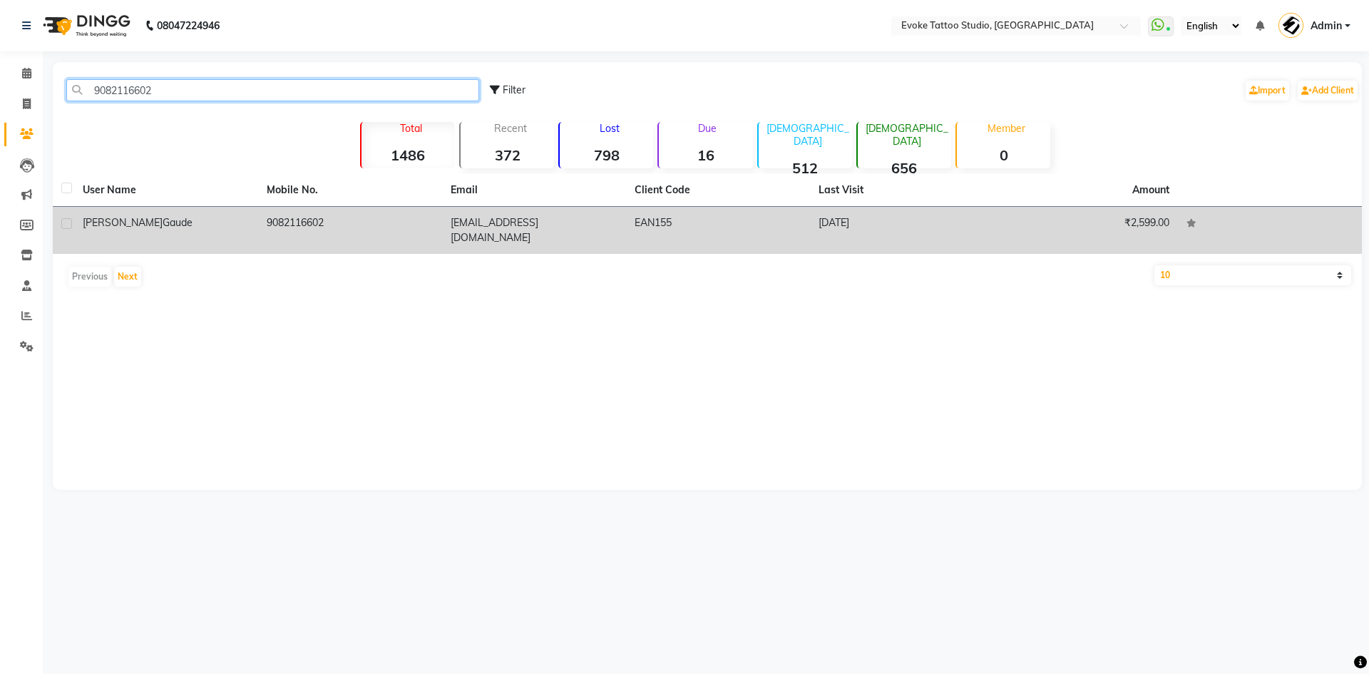
type input "9082116602"
click at [210, 213] on td "[PERSON_NAME]" at bounding box center [166, 230] width 184 height 47
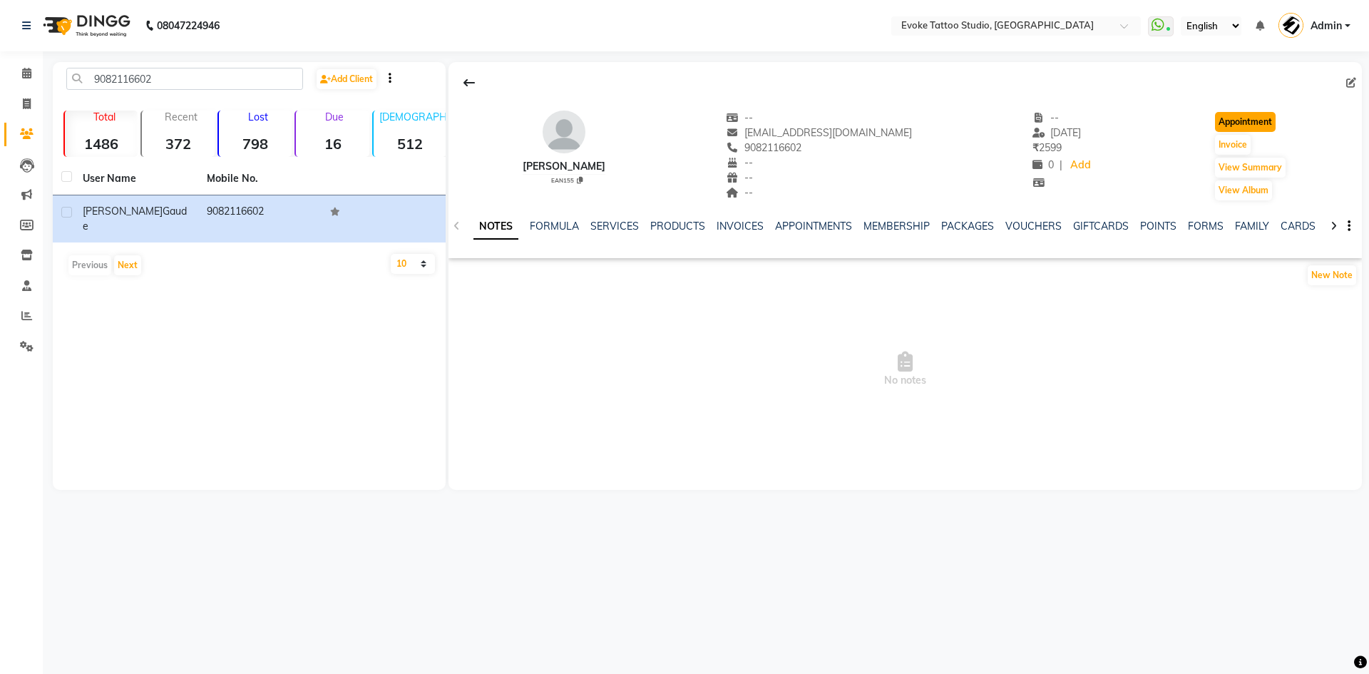
click at [1265, 121] on button "Appointment" at bounding box center [1245, 122] width 61 height 20
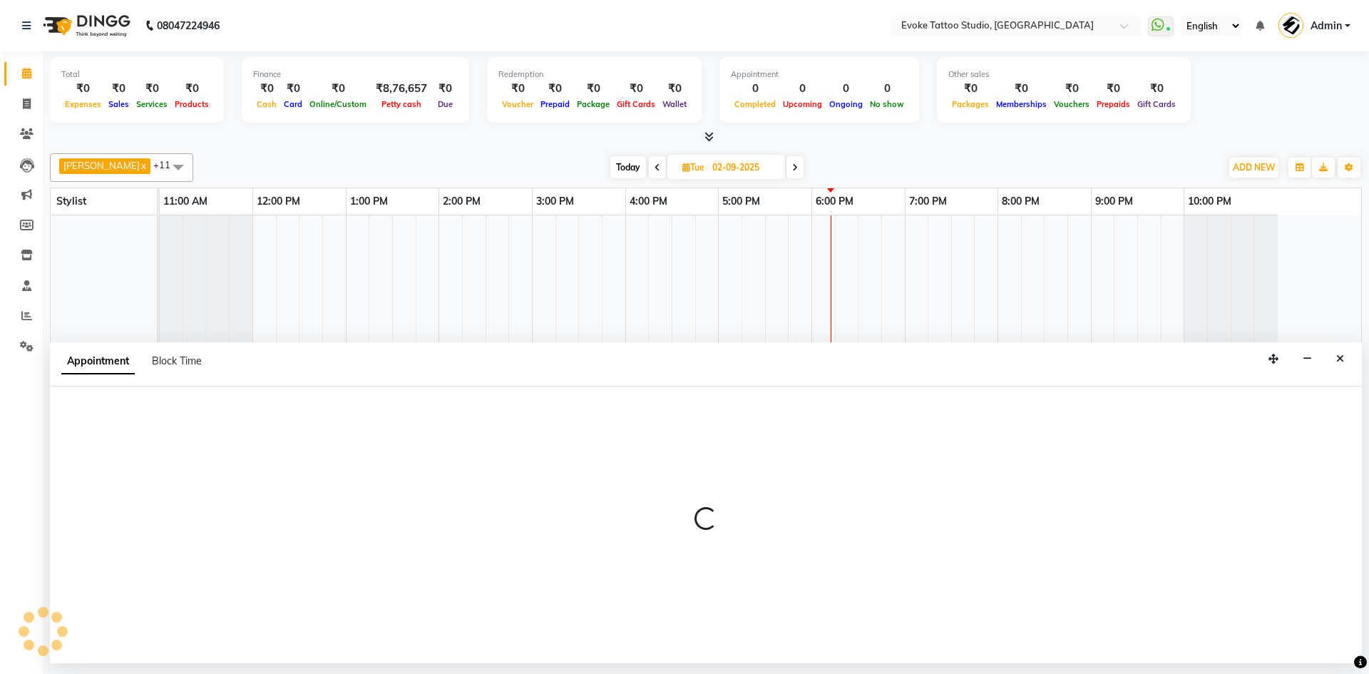
click at [750, 170] on input "02-09-2025" at bounding box center [743, 167] width 71 height 21
type input "01-09-2025"
select select "9"
select select "2025"
select select "tentative"
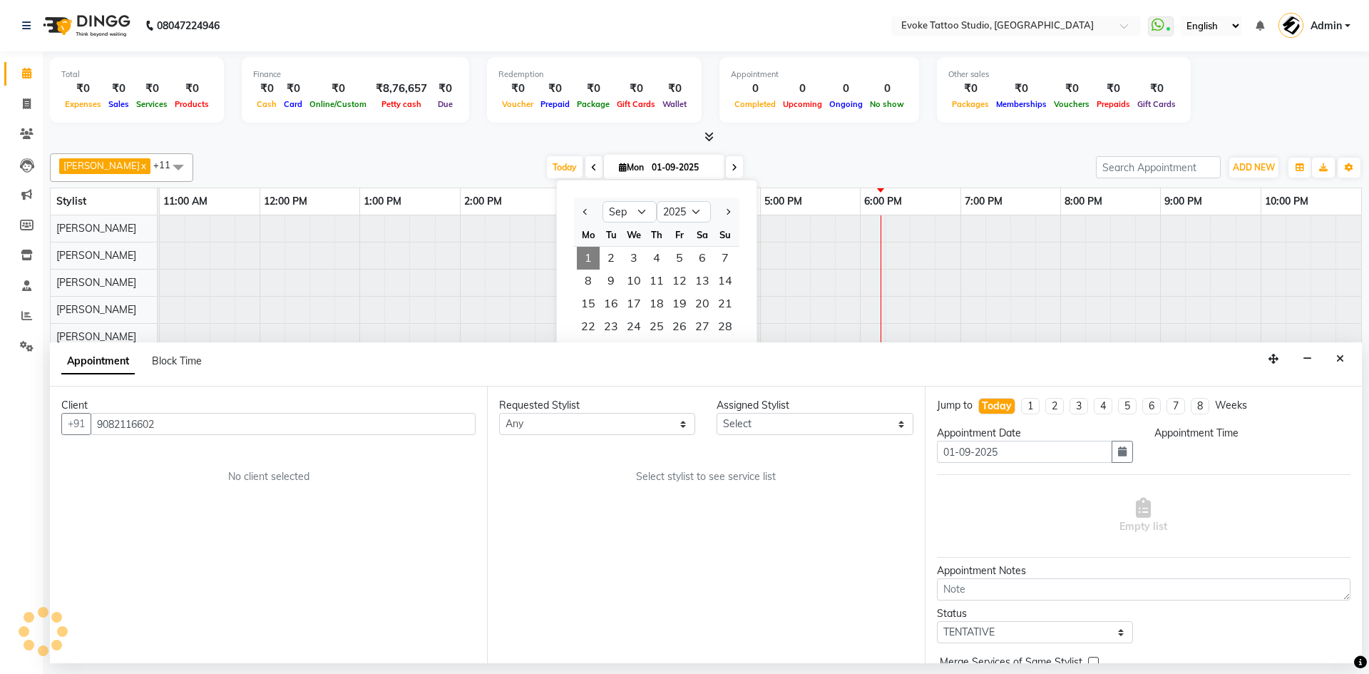
select select "720"
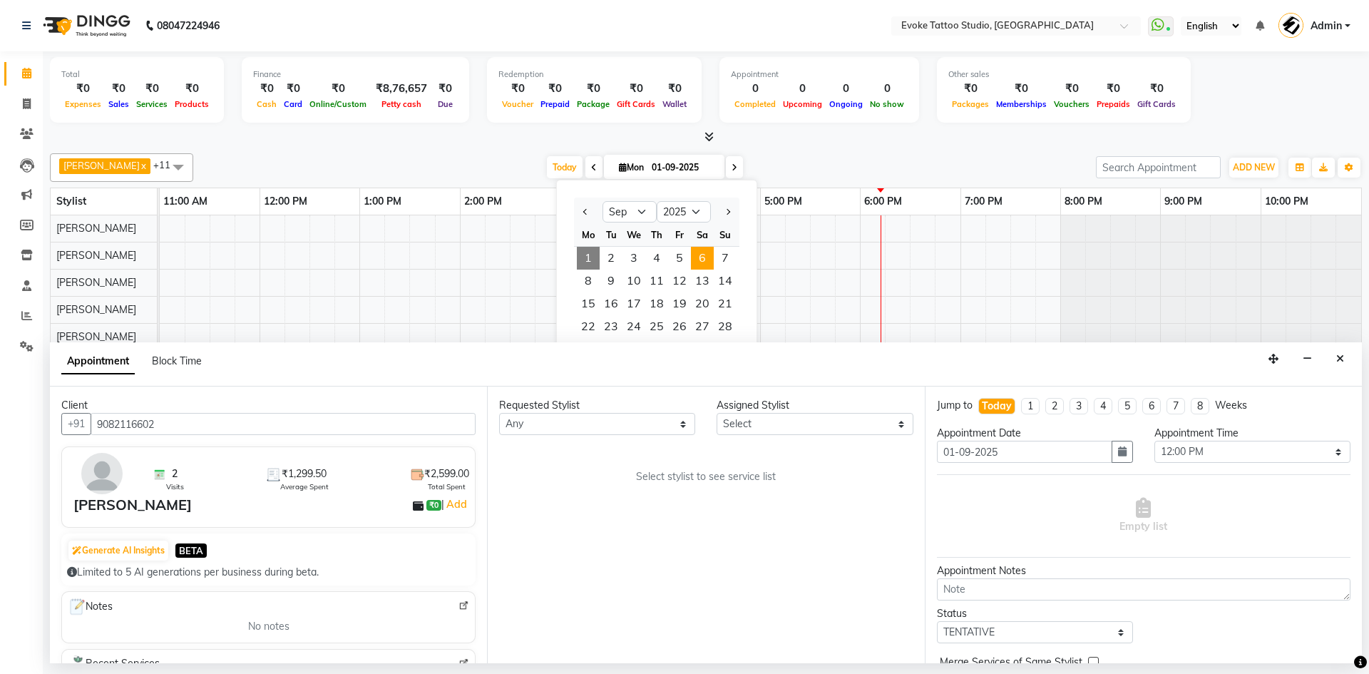
click at [706, 262] on span "6" at bounding box center [702, 258] width 23 height 23
type input "[DATE]"
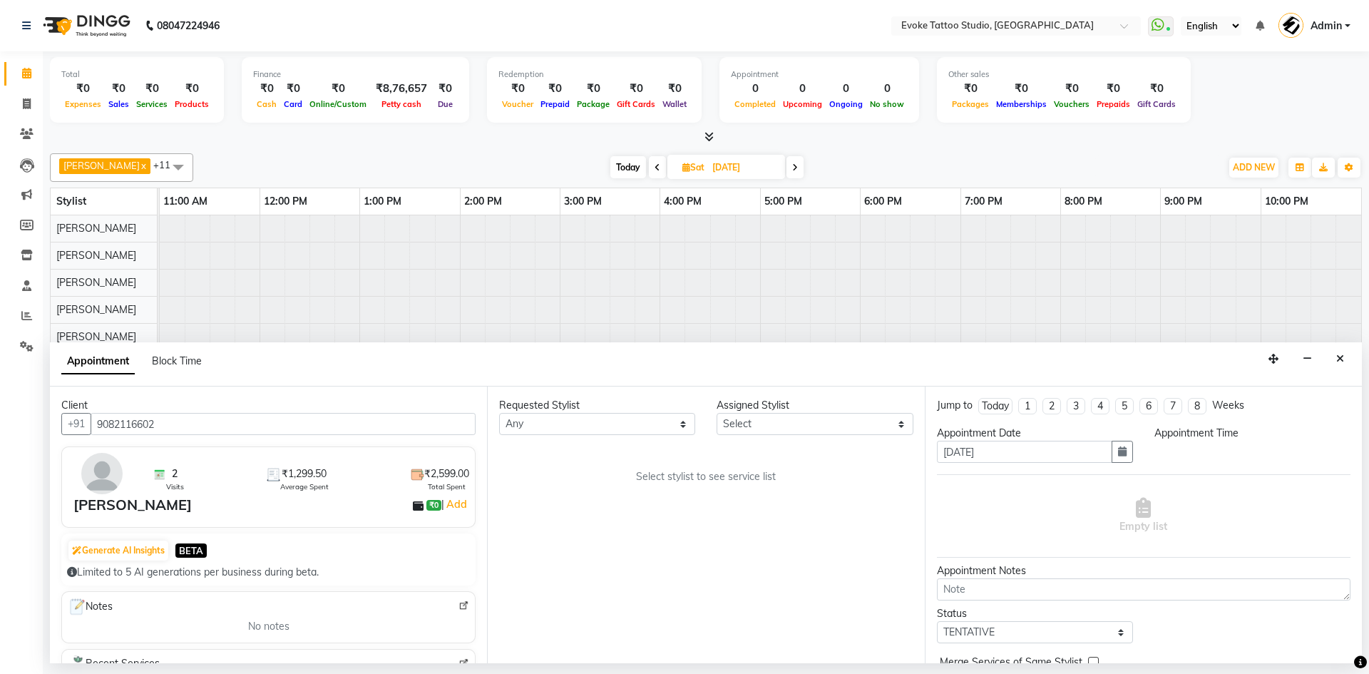
select select "720"
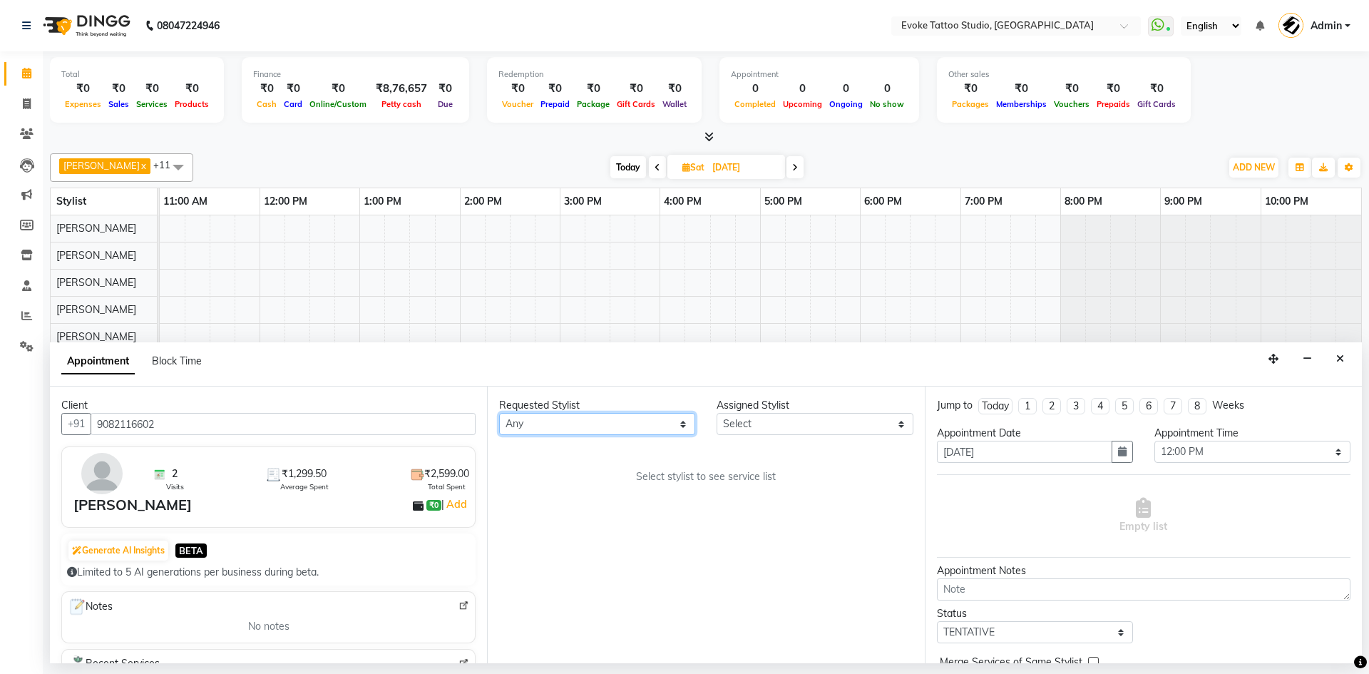
click at [552, 426] on select "Any [PERSON_NAME] Dingg Support [PERSON_NAME] [PERSON_NAME] [PERSON_NAME] old s…" at bounding box center [597, 424] width 196 height 22
select select "68898"
click at [499, 413] on select "Any [PERSON_NAME] Dingg Support [PERSON_NAME] [PERSON_NAME] [PERSON_NAME] old s…" at bounding box center [597, 424] width 196 height 22
select select "68898"
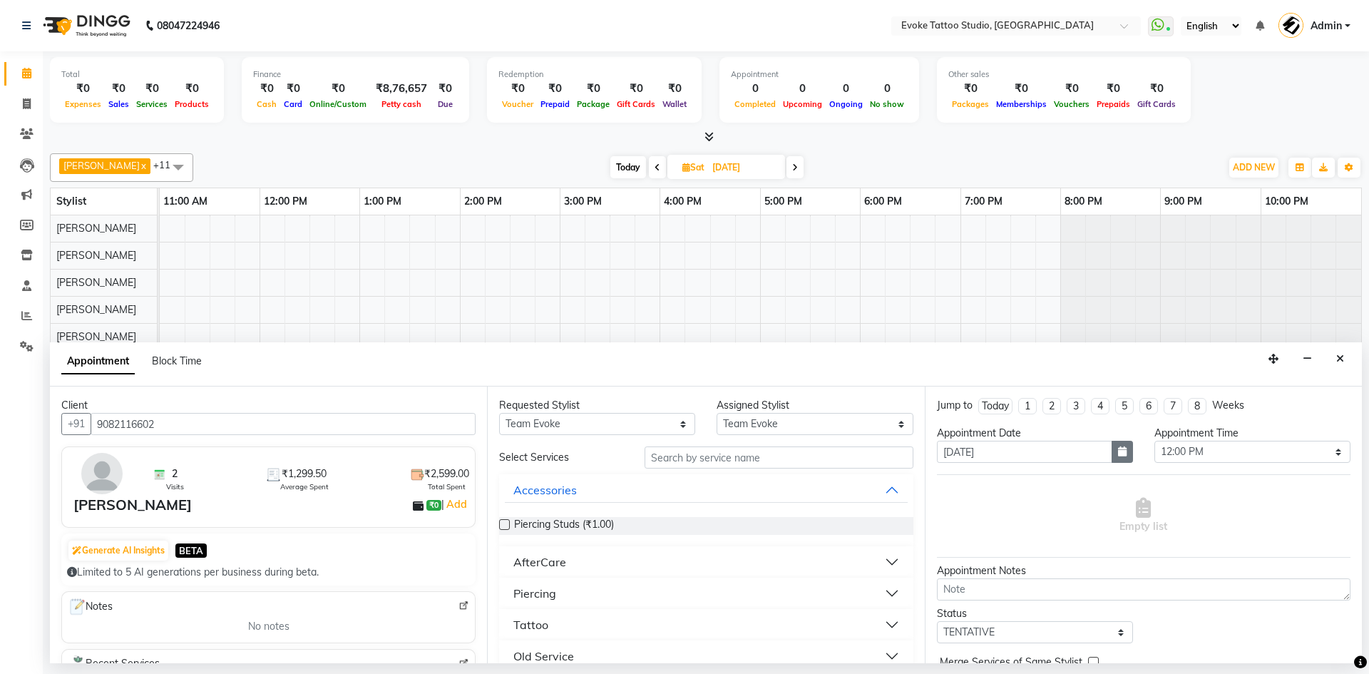
click at [1118, 457] on button "button" at bounding box center [1122, 452] width 21 height 22
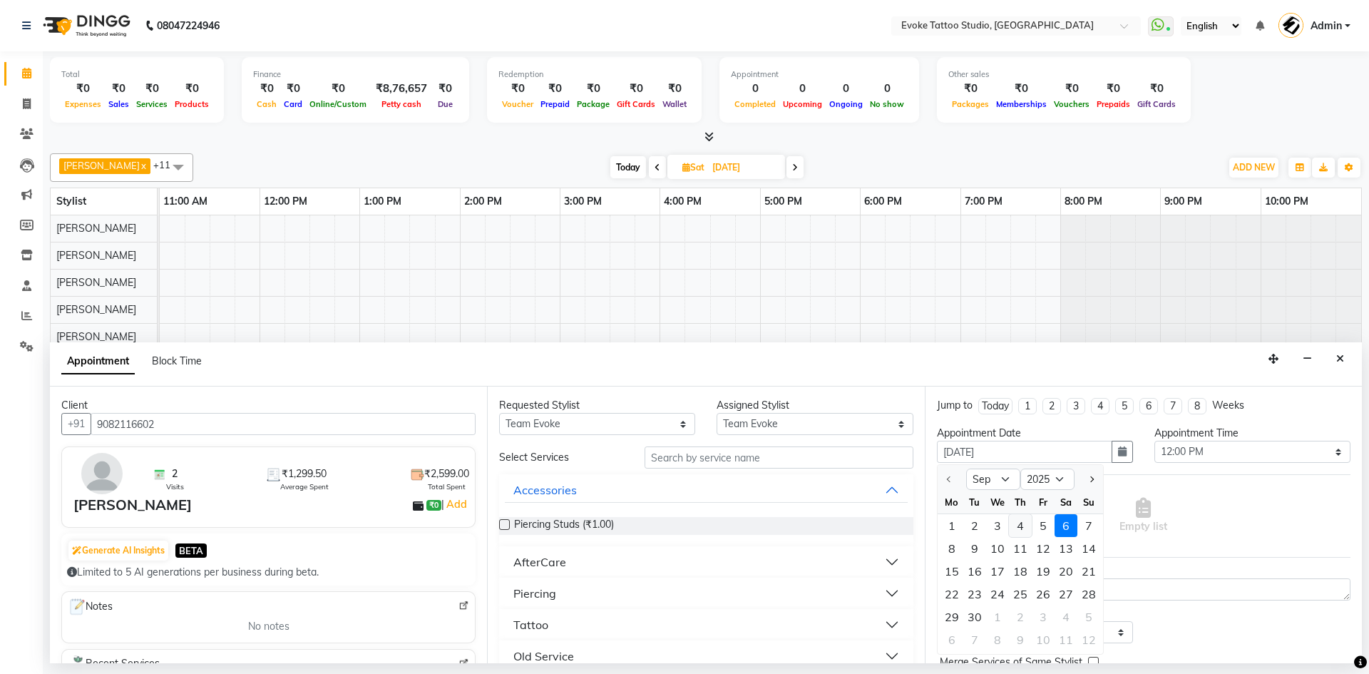
click at [1023, 521] on div "4" at bounding box center [1020, 525] width 23 height 23
type input "[DATE]"
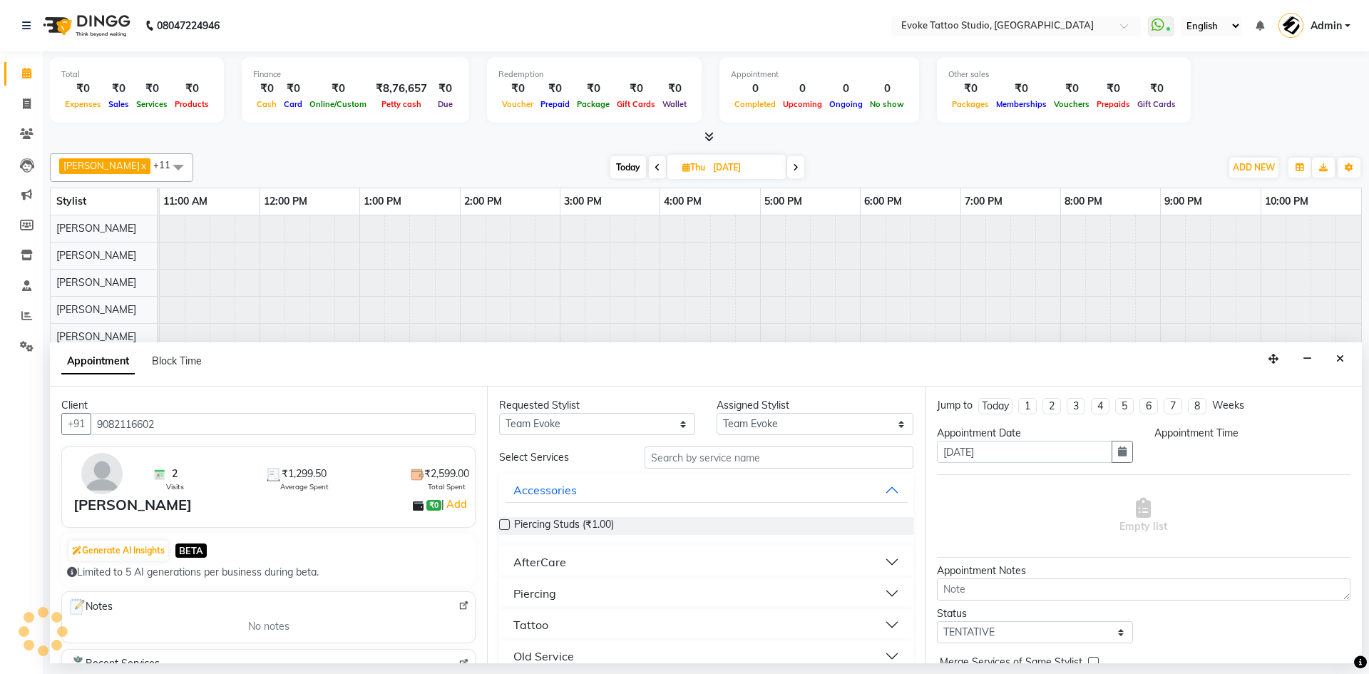
select select "720"
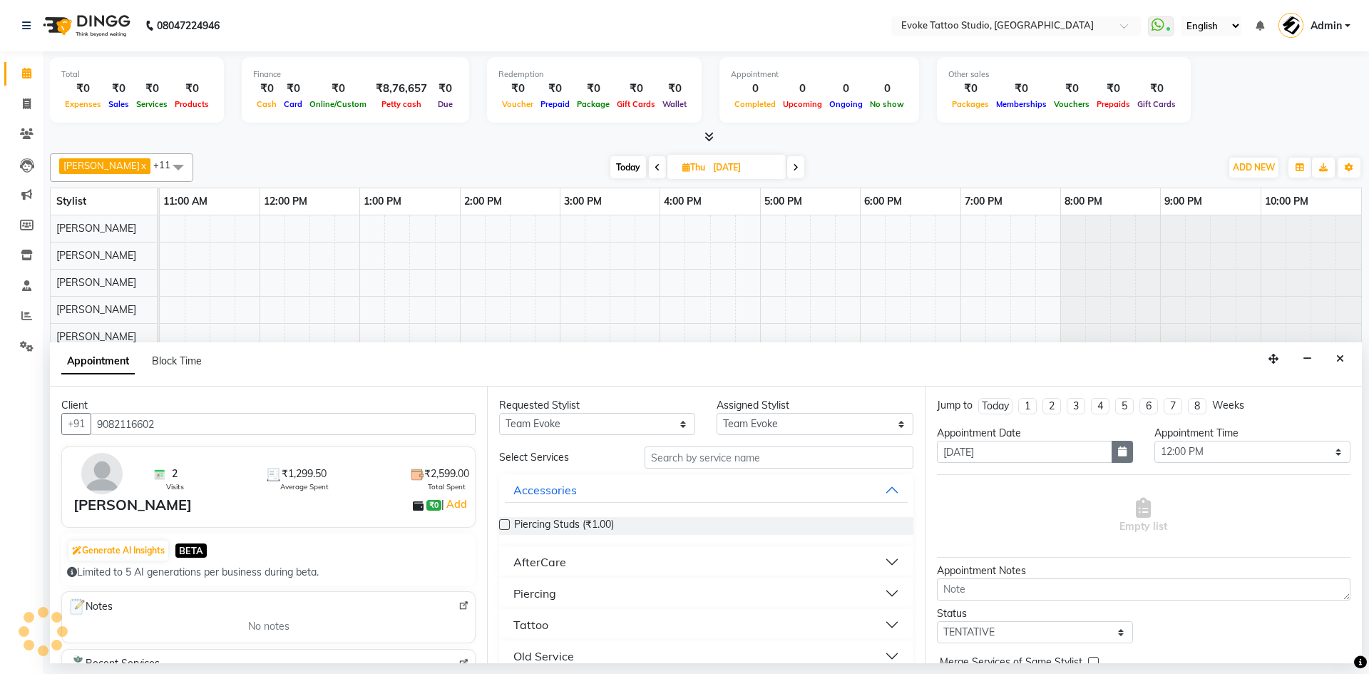
click at [1125, 447] on button "button" at bounding box center [1122, 452] width 21 height 22
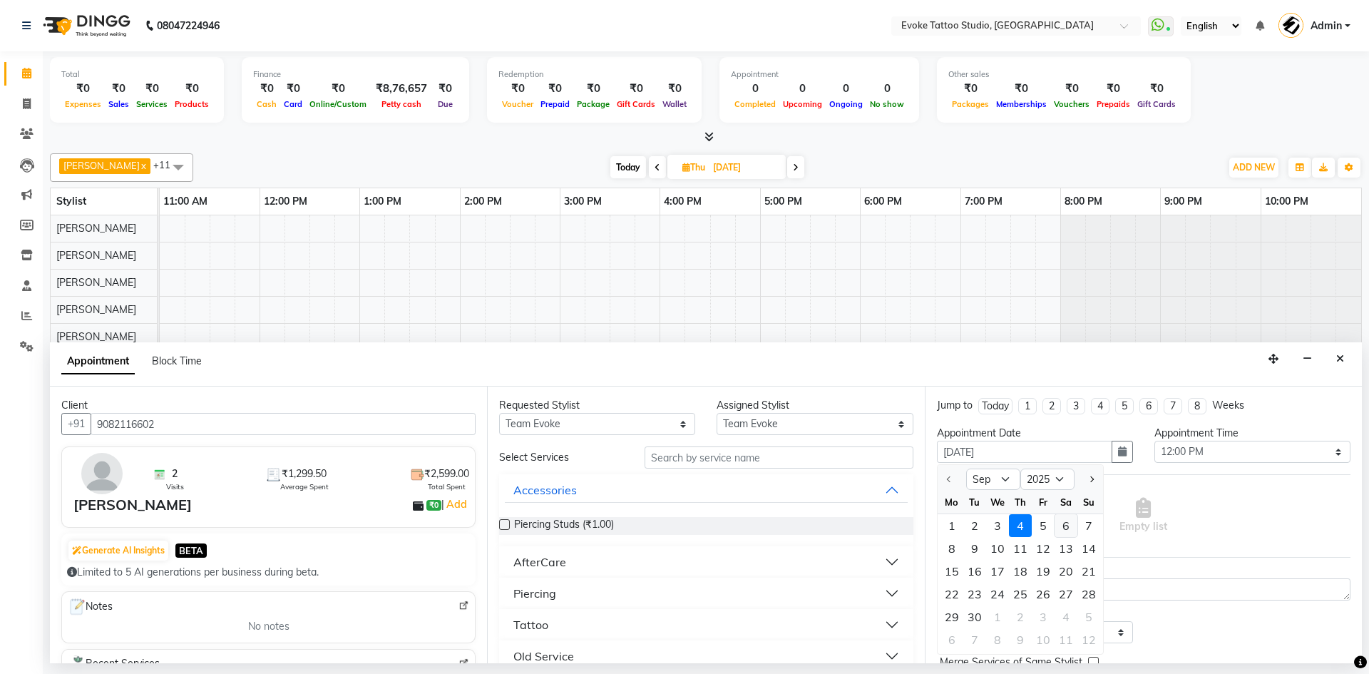
click at [1063, 525] on div "6" at bounding box center [1066, 525] width 23 height 23
type input "[DATE]"
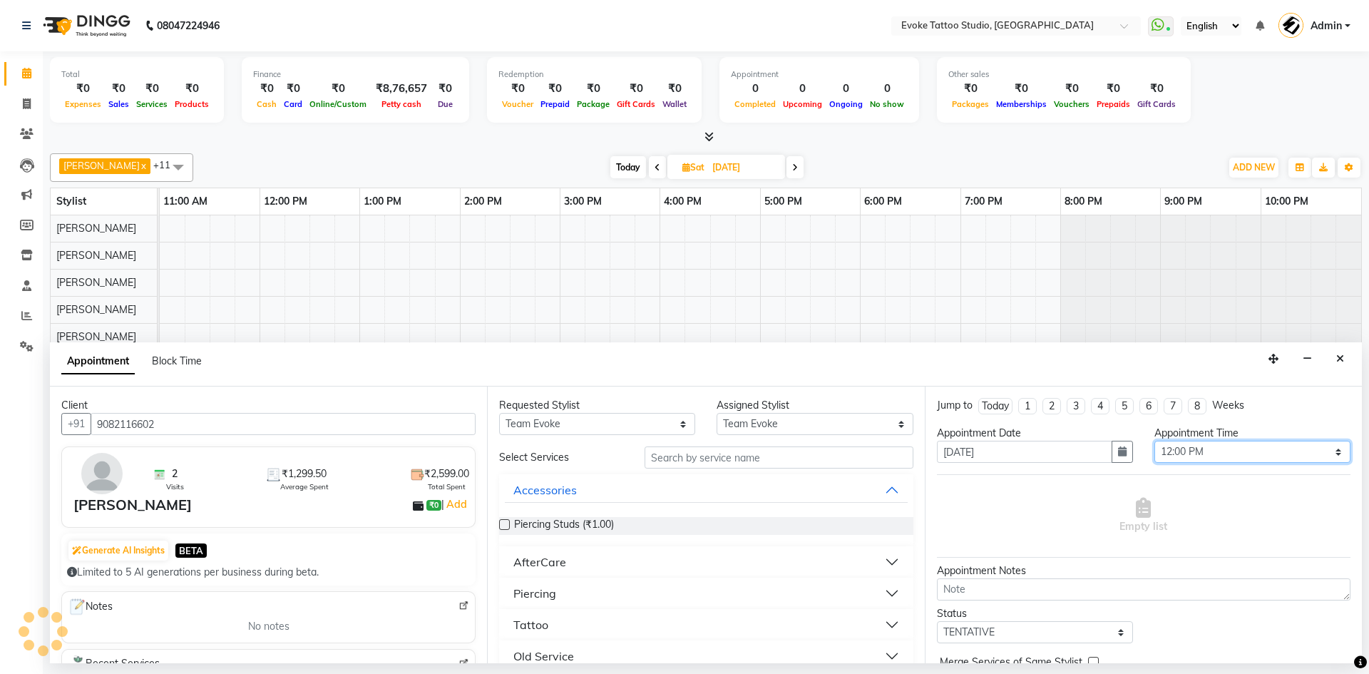
click at [1170, 448] on select "Select 12:00 PM 12:30 PM 01:00 PM 01:30 PM 02:00 PM 02:30 PM 03:00 PM 03:30 PM …" at bounding box center [1253, 452] width 196 height 22
select select "960"
click at [1155, 441] on select "Select 12:00 PM 12:30 PM 01:00 PM 01:30 PM 02:00 PM 02:30 PM 03:00 PM 03:30 PM …" at bounding box center [1253, 452] width 196 height 22
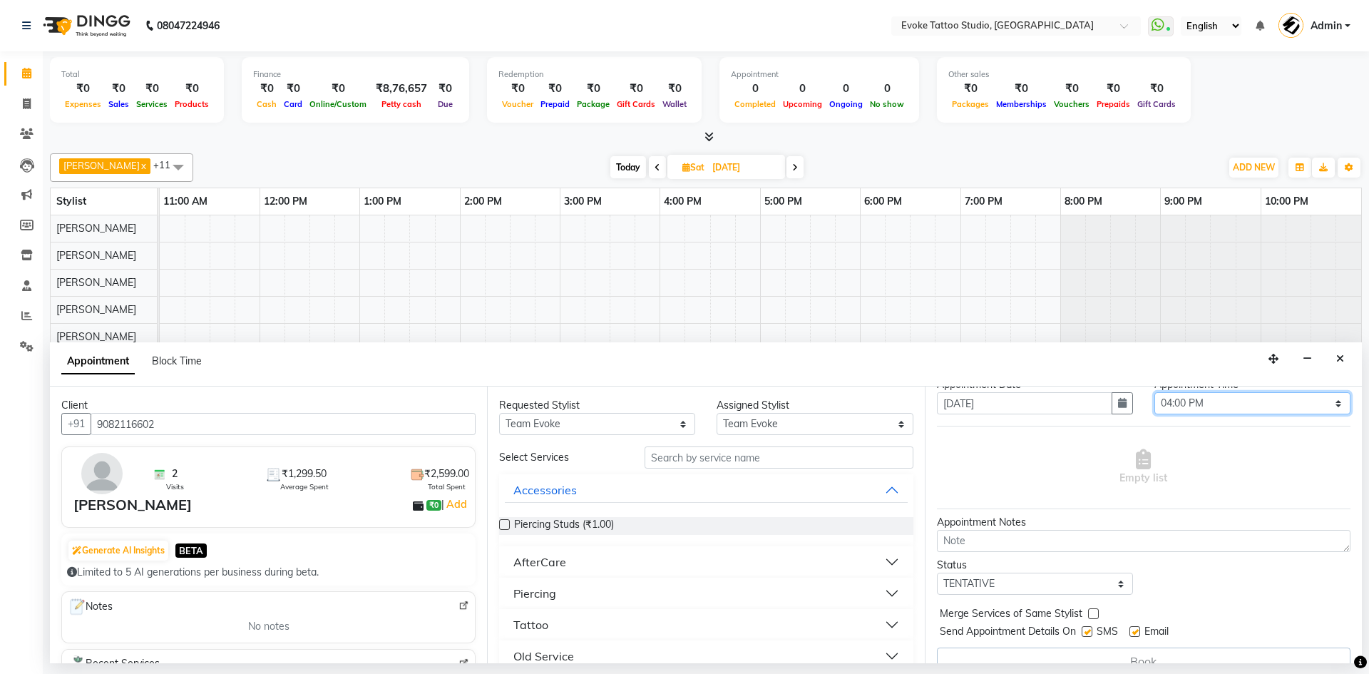
scroll to position [71, 0]
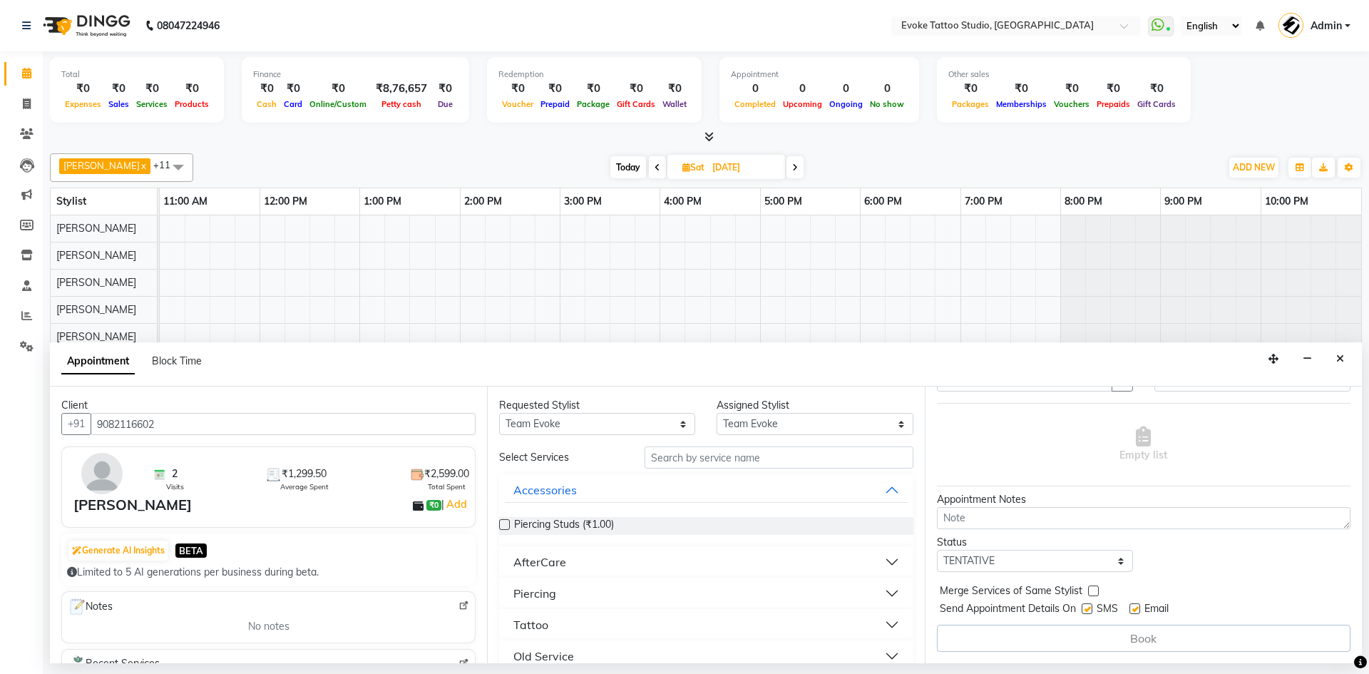
click at [670, 622] on button "Tattoo" at bounding box center [706, 625] width 402 height 26
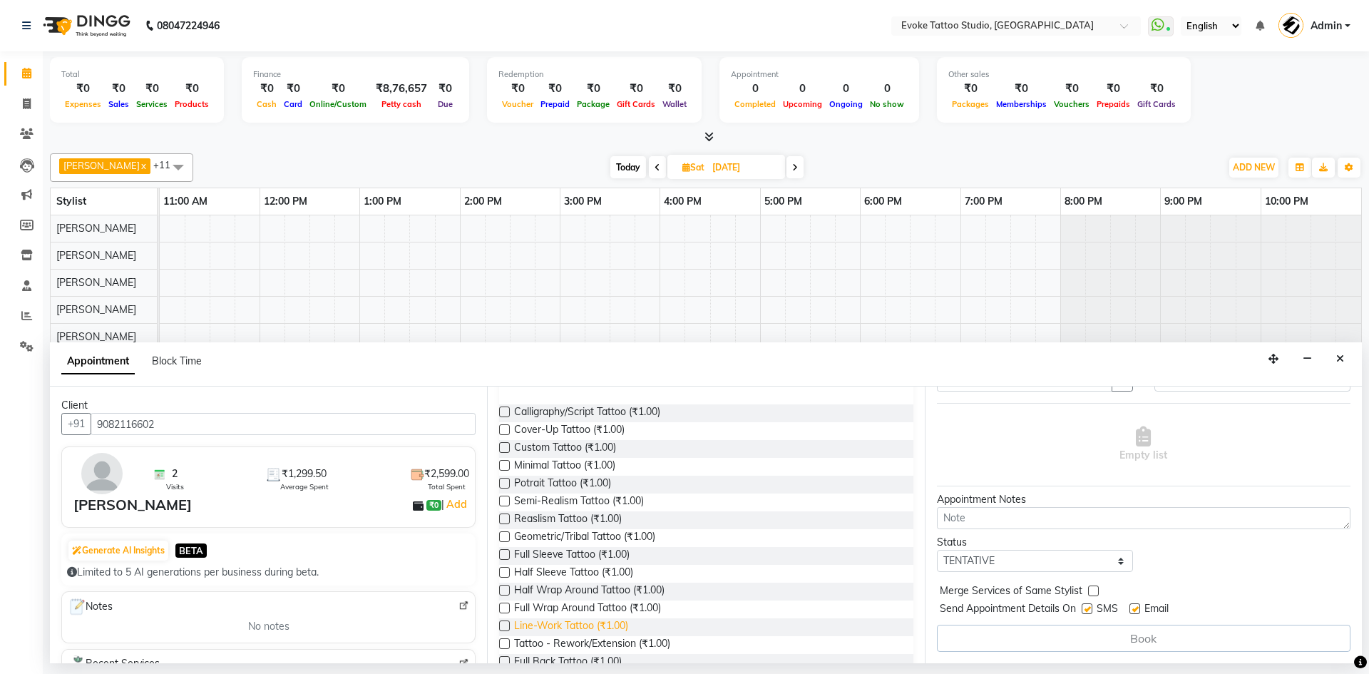
scroll to position [285, 0]
click at [538, 428] on span "Minimal Tattoo (₹1.00)" at bounding box center [564, 429] width 101 height 18
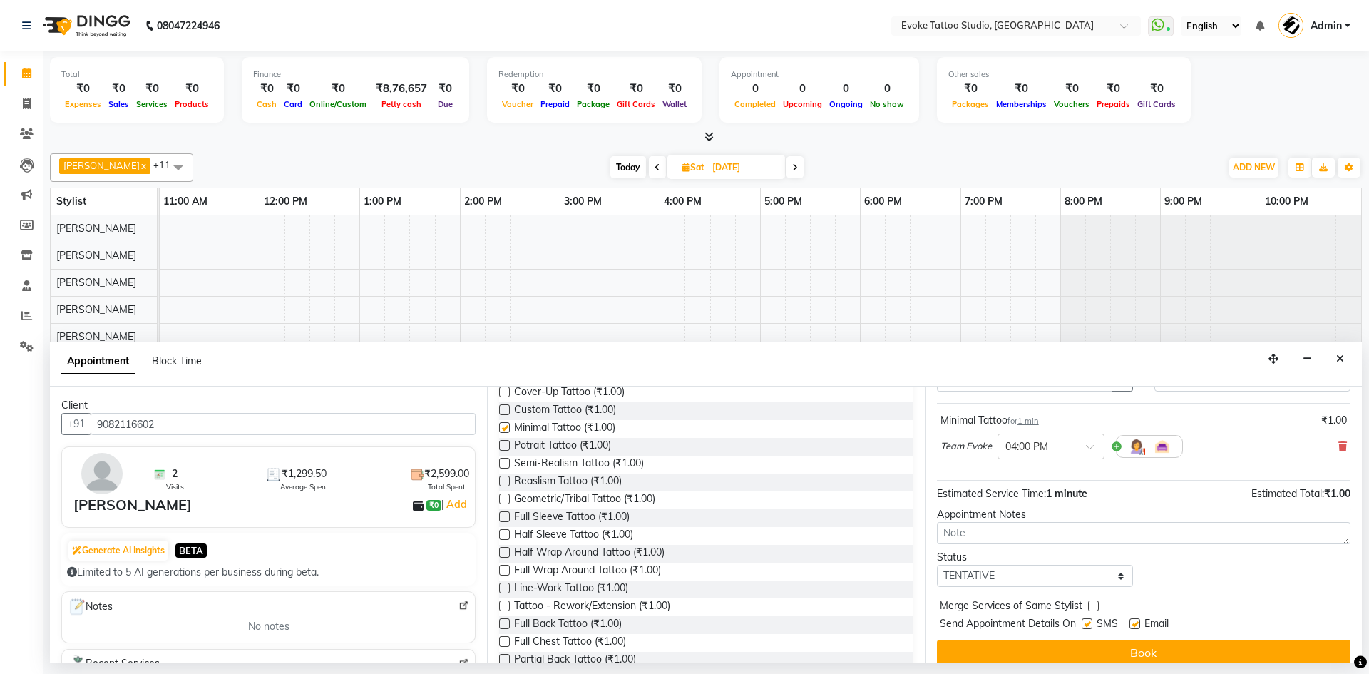
checkbox input "false"
click at [1060, 586] on select "Select TENTATIVE CONFIRM UPCOMING" at bounding box center [1035, 576] width 196 height 22
select select "confirm booking"
click at [937, 565] on select "Select TENTATIVE CONFIRM UPCOMING" at bounding box center [1035, 576] width 196 height 22
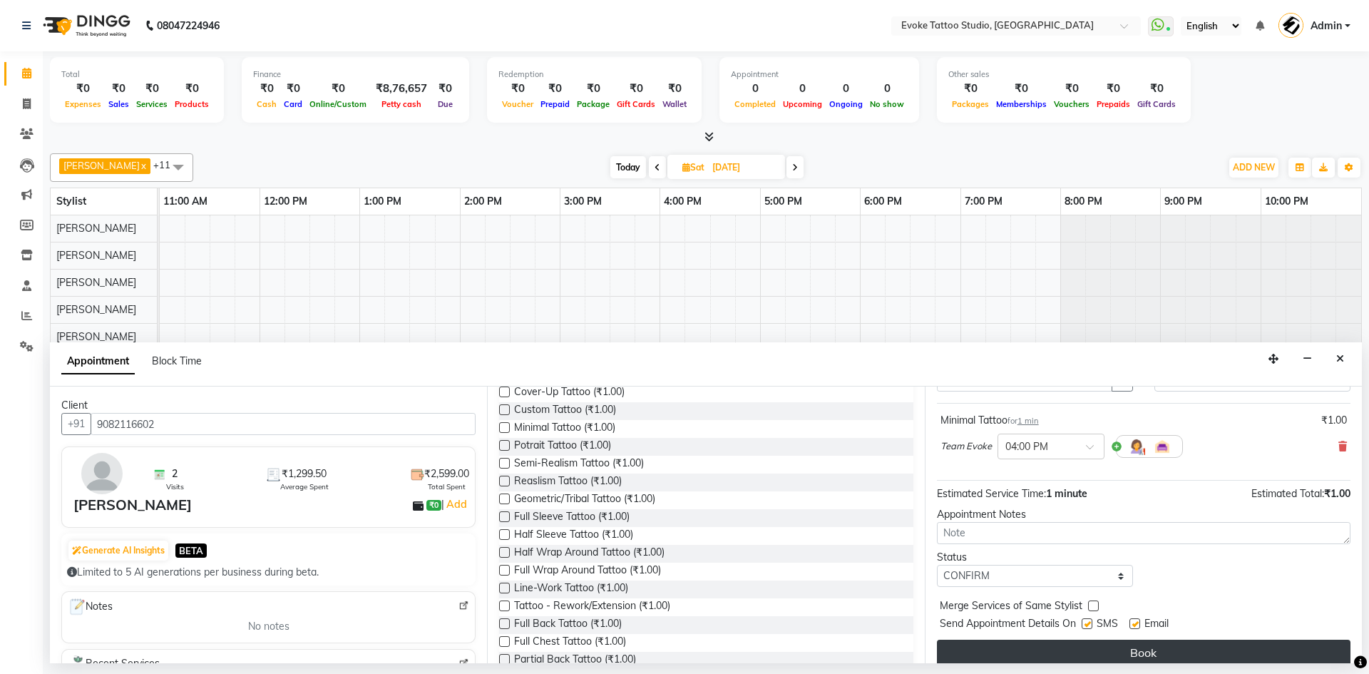
click at [1133, 645] on button "Book" at bounding box center [1144, 653] width 414 height 26
